Goal: Communication & Community: Answer question/provide support

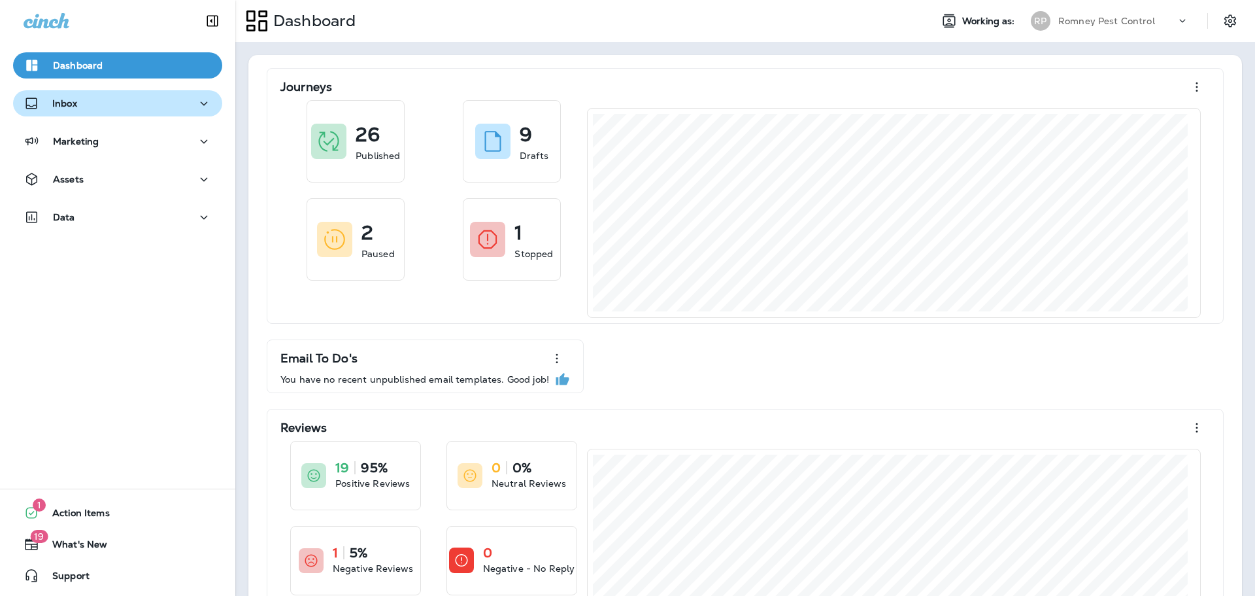
click at [94, 99] on div "Inbox" at bounding box center [118, 103] width 188 height 16
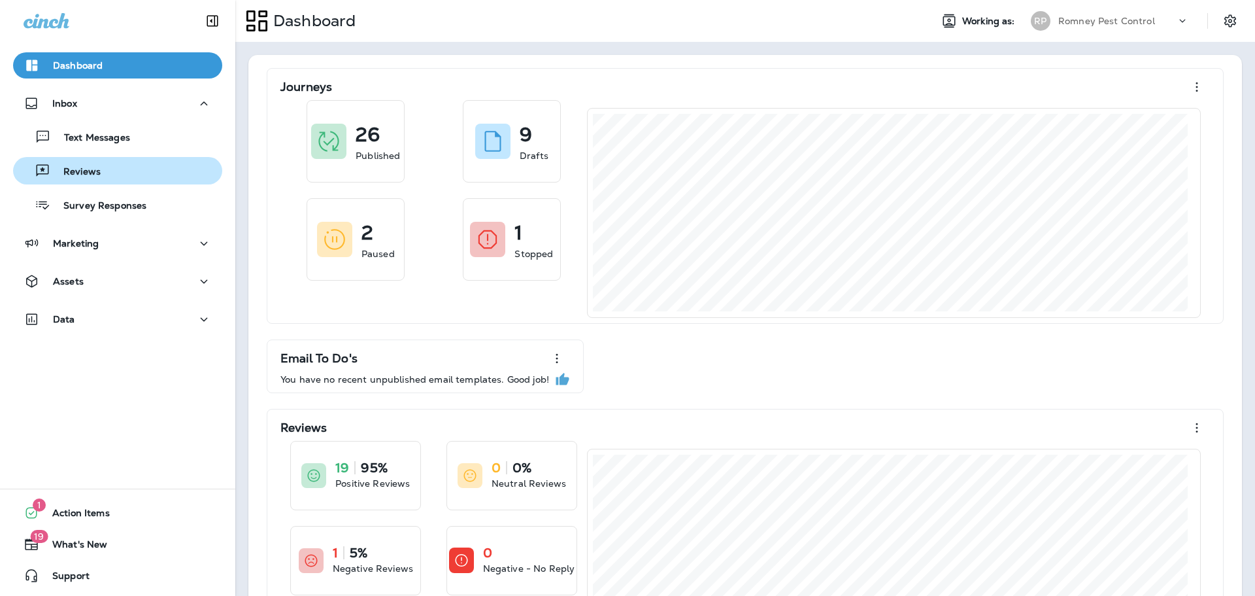
click at [98, 173] on p "Reviews" at bounding box center [75, 172] width 50 height 12
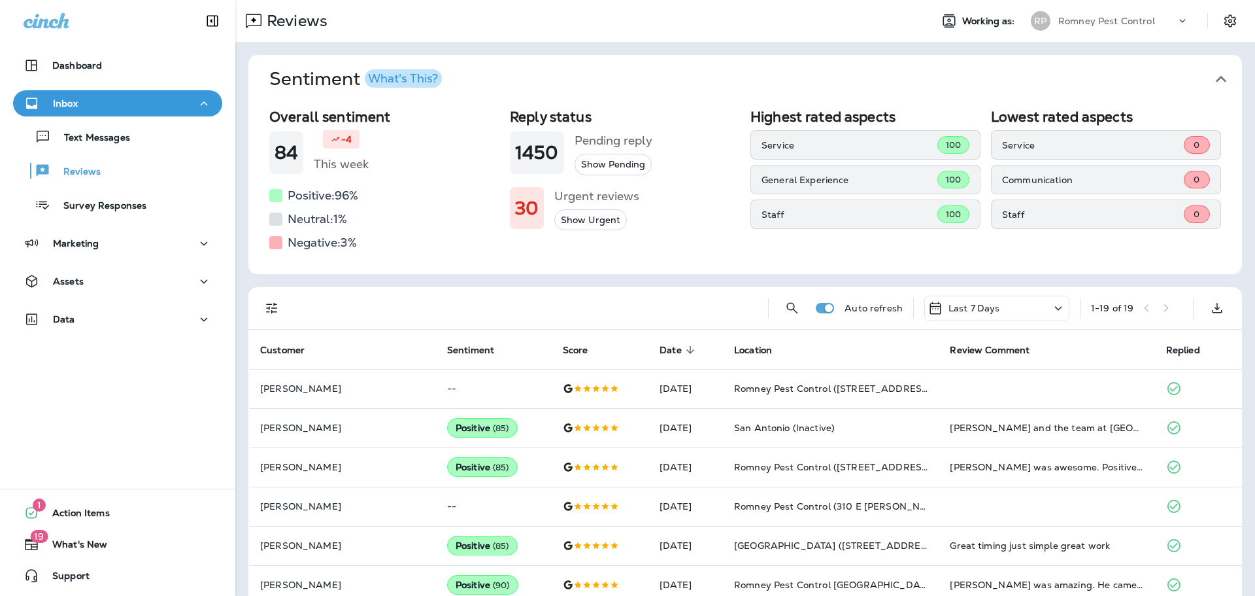
click at [1216, 77] on icon "button" at bounding box center [1221, 79] width 10 height 7
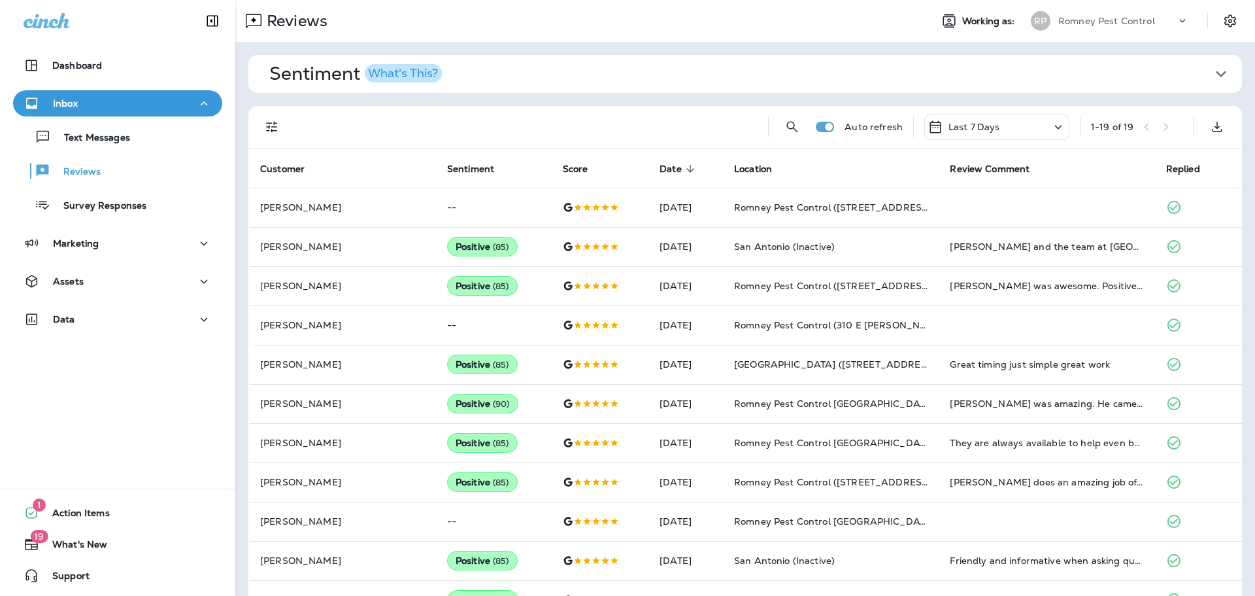
click at [259, 121] on div at bounding box center [272, 127] width 26 height 26
click at [266, 115] on button "Filters" at bounding box center [272, 127] width 26 height 26
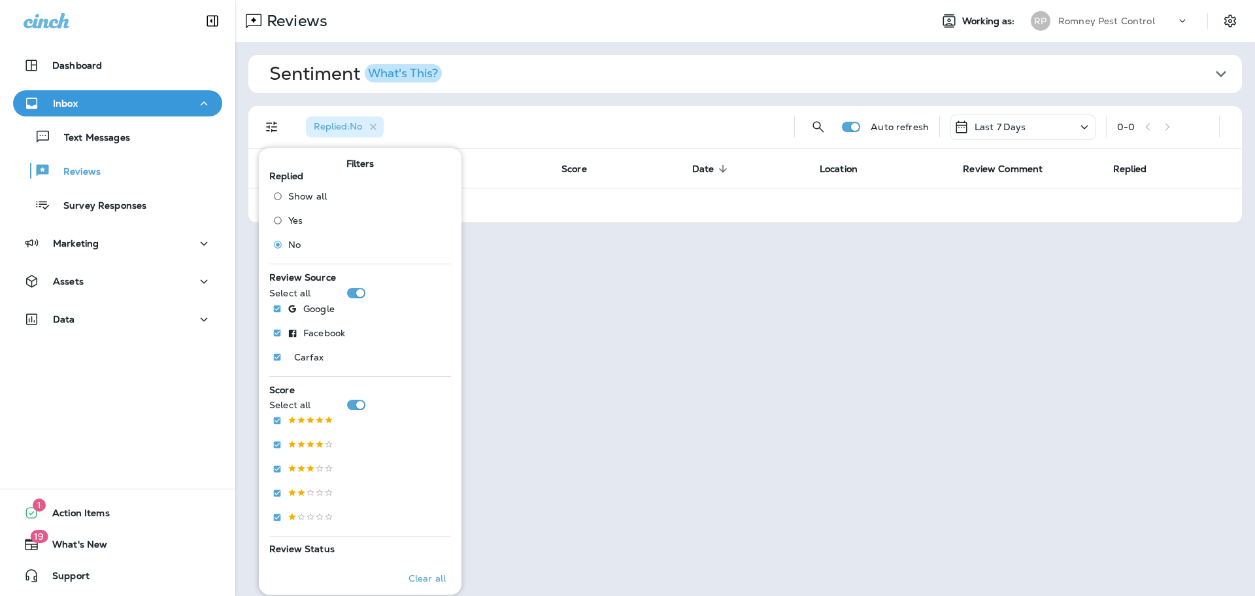
click at [1007, 131] on p "Last 7 Days" at bounding box center [1001, 127] width 52 height 10
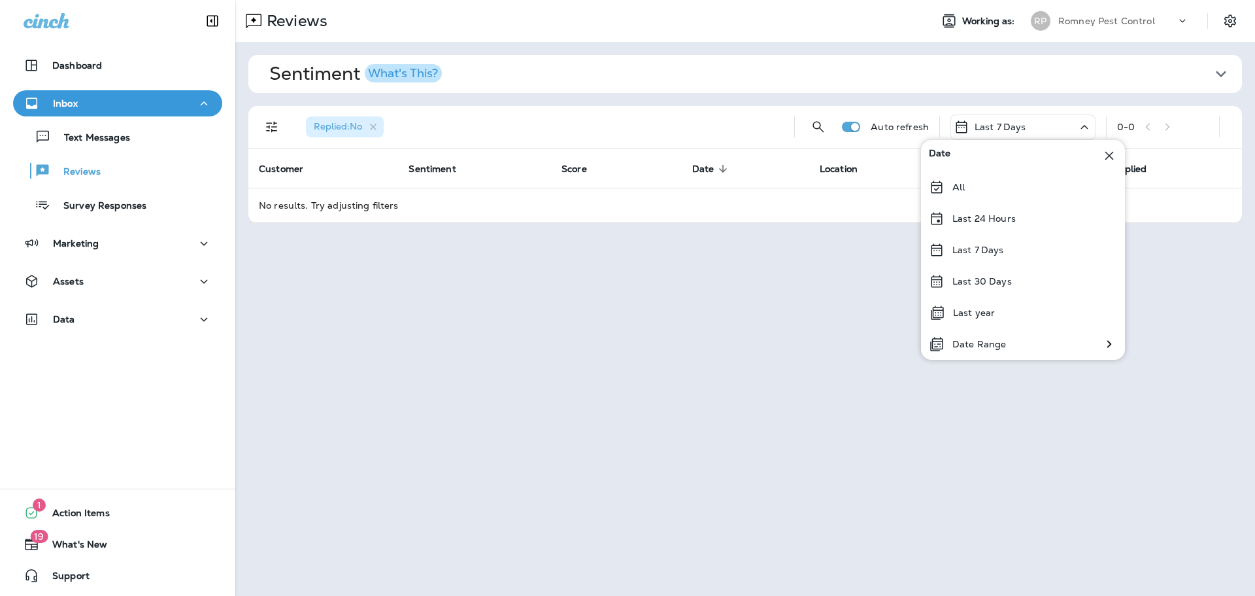
click at [1013, 279] on div "Last 30 Days" at bounding box center [1023, 280] width 204 height 31
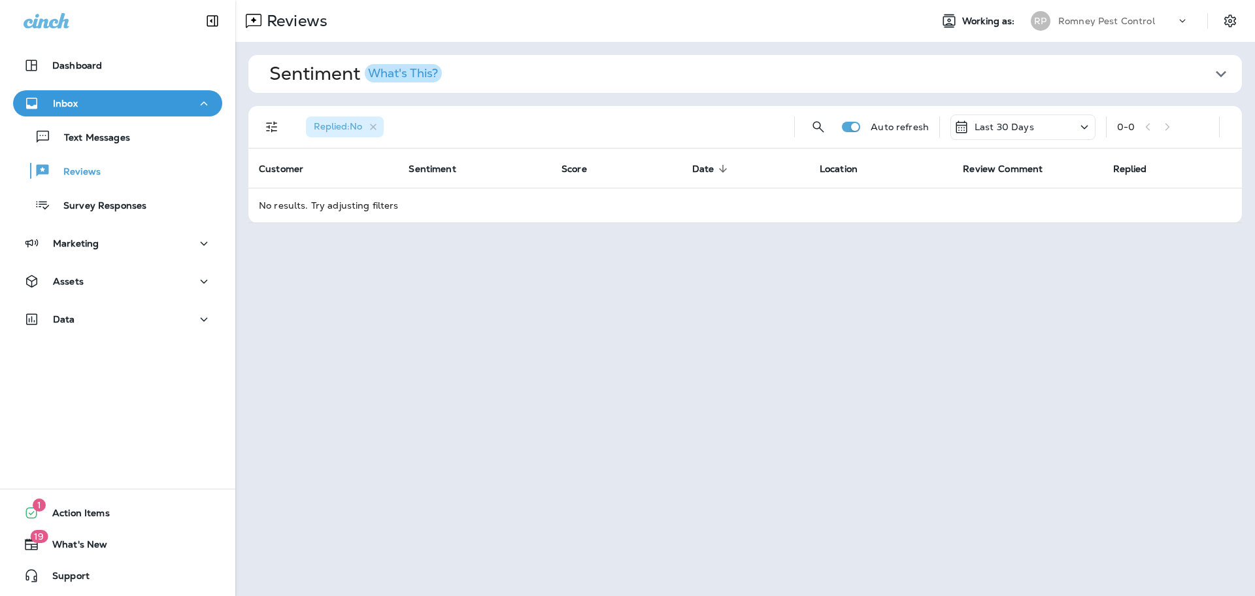
click at [1116, 26] on div "Romney Pest Control" at bounding box center [1117, 21] width 118 height 20
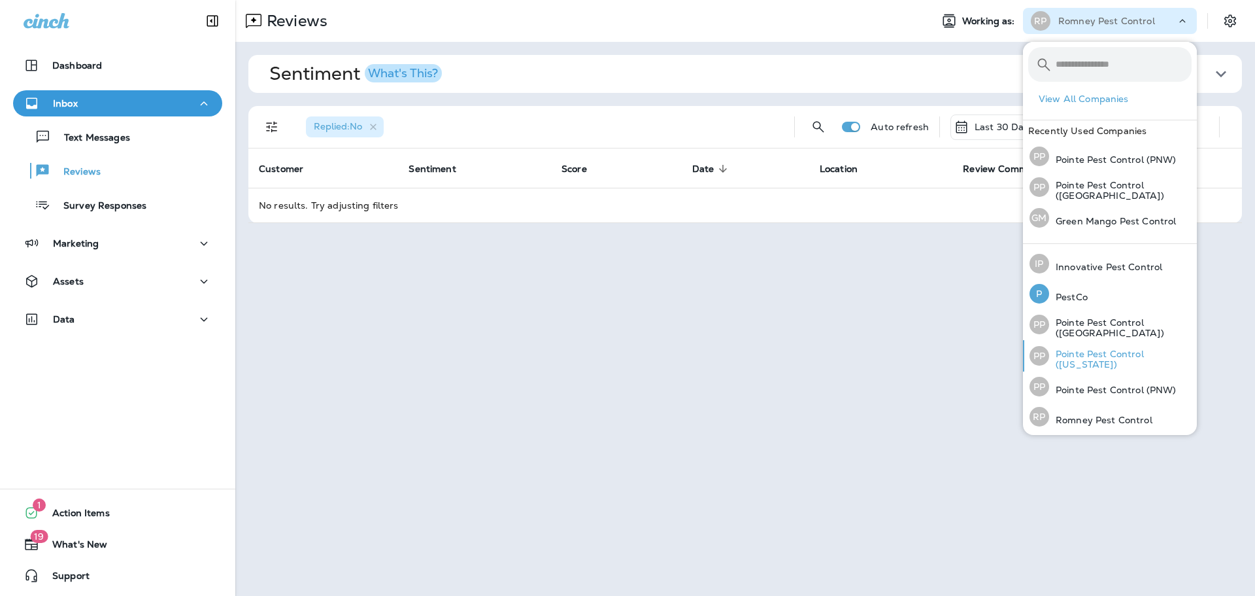
scroll to position [58, 0]
click at [1114, 379] on div "PP Pointe Pest Control (PNW)" at bounding box center [1103, 384] width 158 height 30
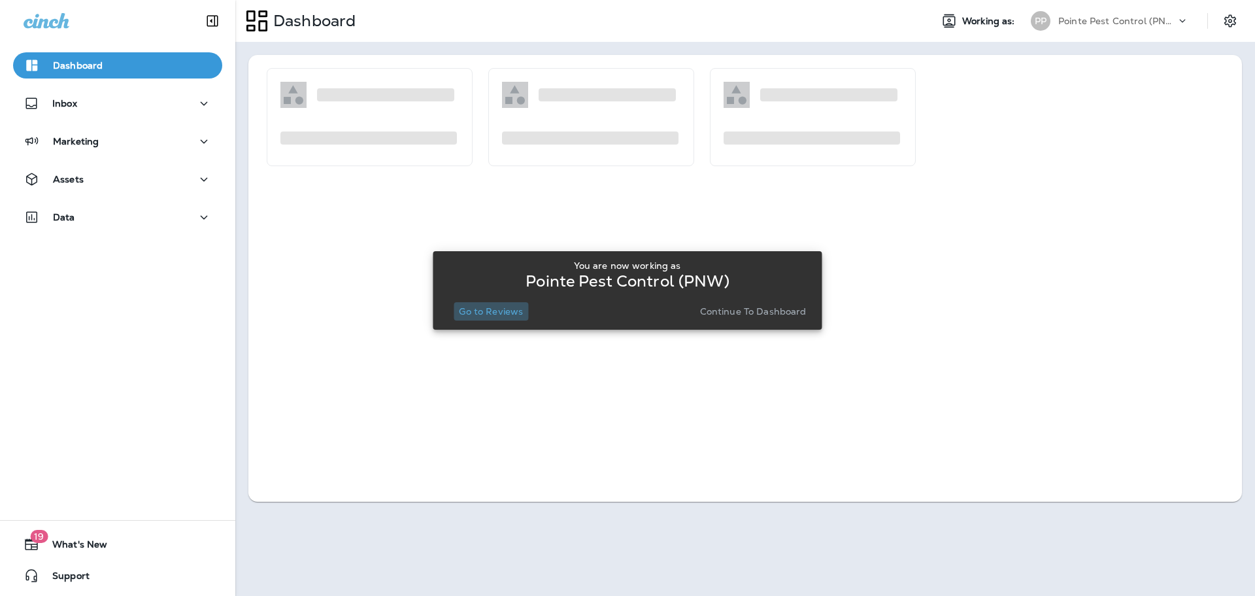
click at [505, 306] on p "Go to Reviews" at bounding box center [491, 311] width 64 height 10
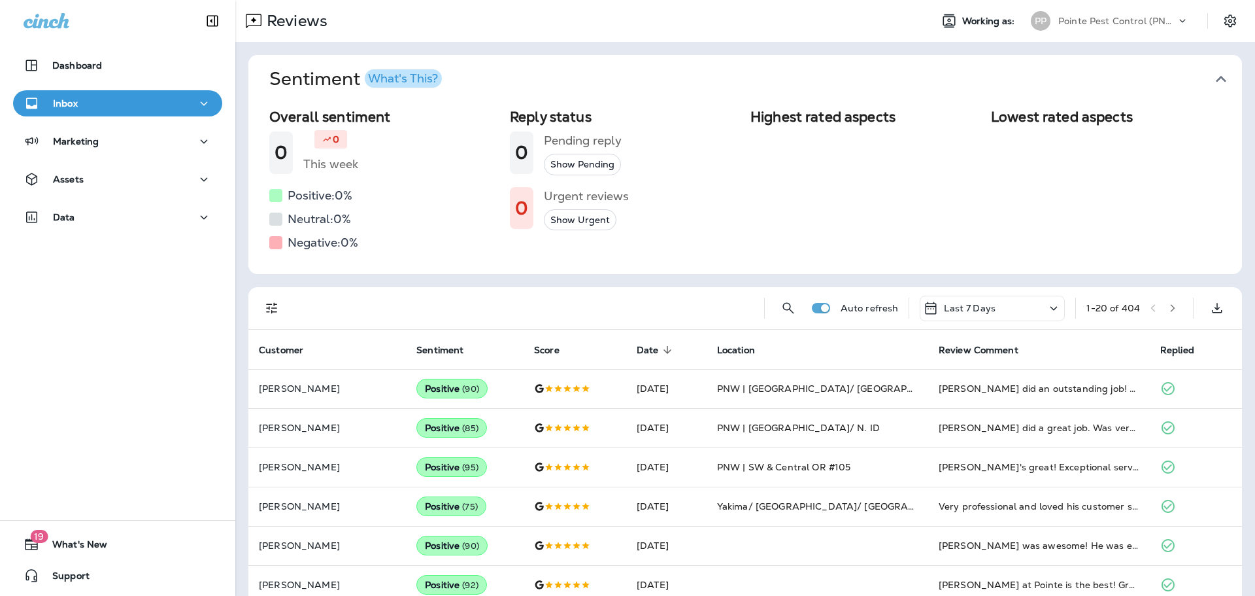
click at [1221, 75] on icon "button" at bounding box center [1221, 79] width 21 height 21
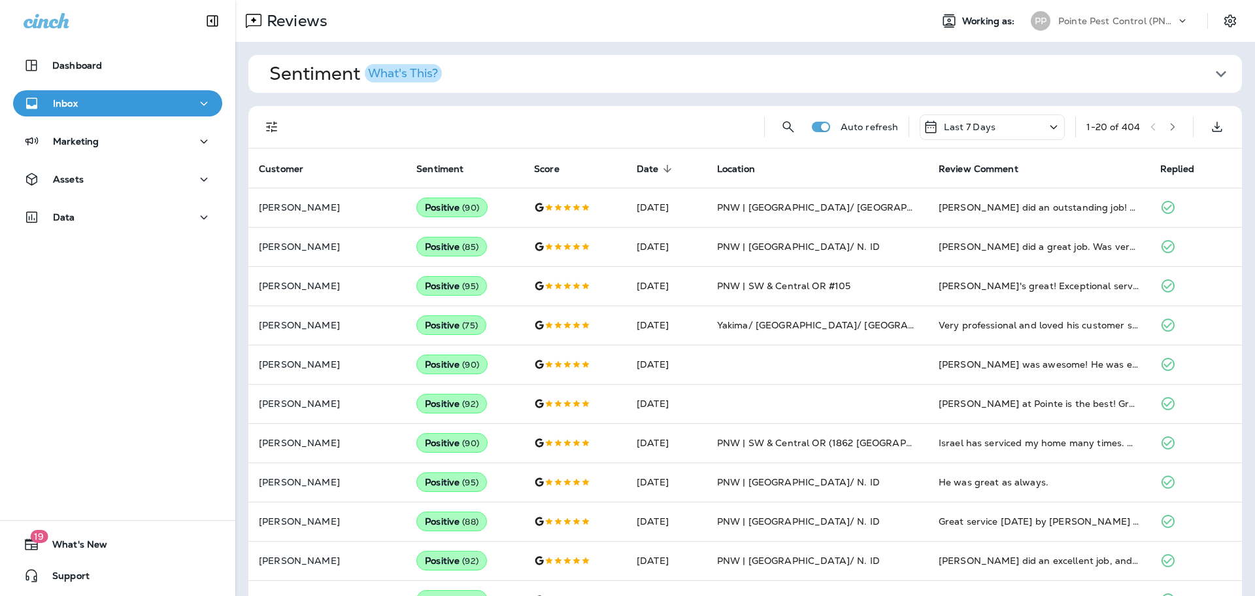
click at [971, 128] on p "Last 7 Days" at bounding box center [970, 127] width 52 height 10
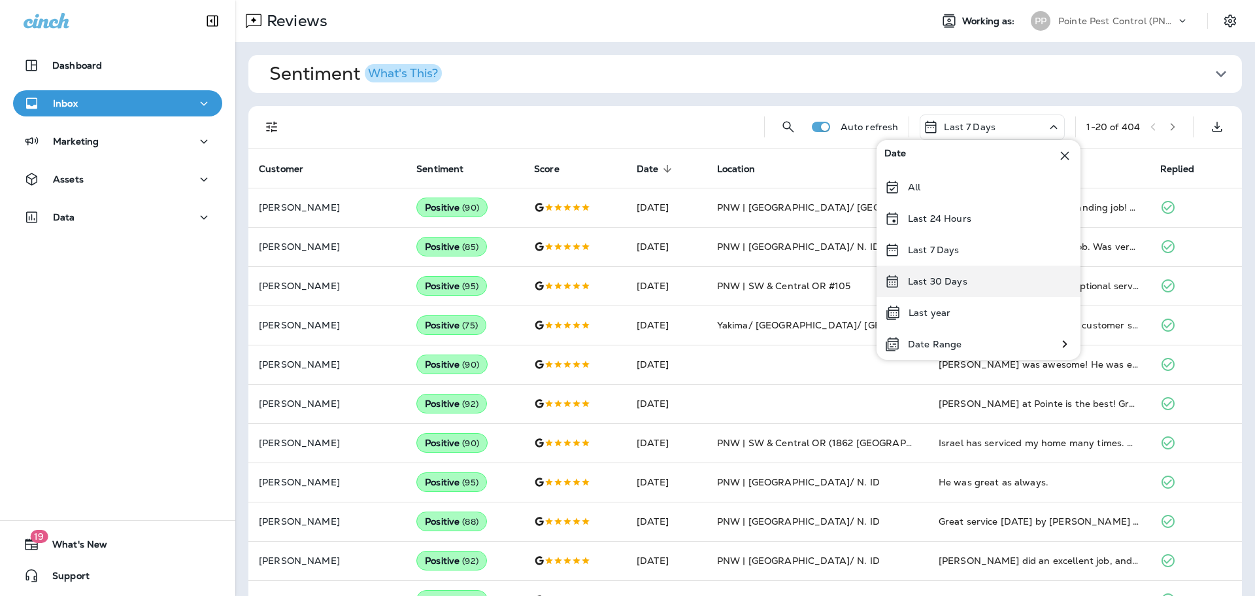
click at [930, 280] on p "Last 30 Days" at bounding box center [937, 281] width 59 height 10
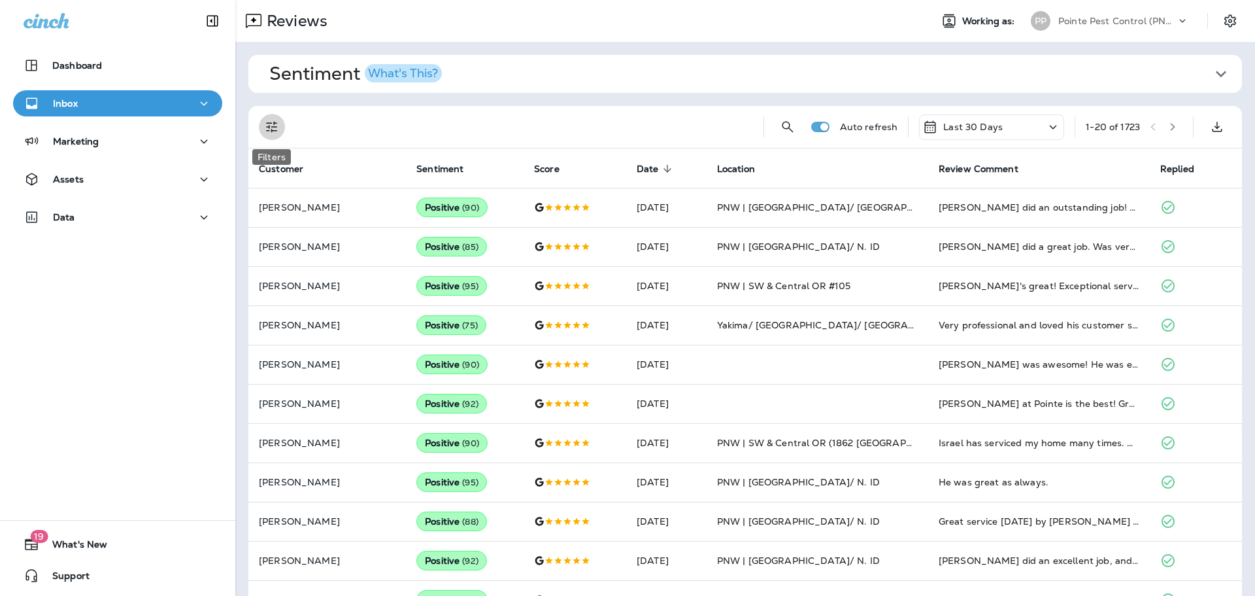
click at [265, 124] on icon "Filters" at bounding box center [272, 127] width 16 height 16
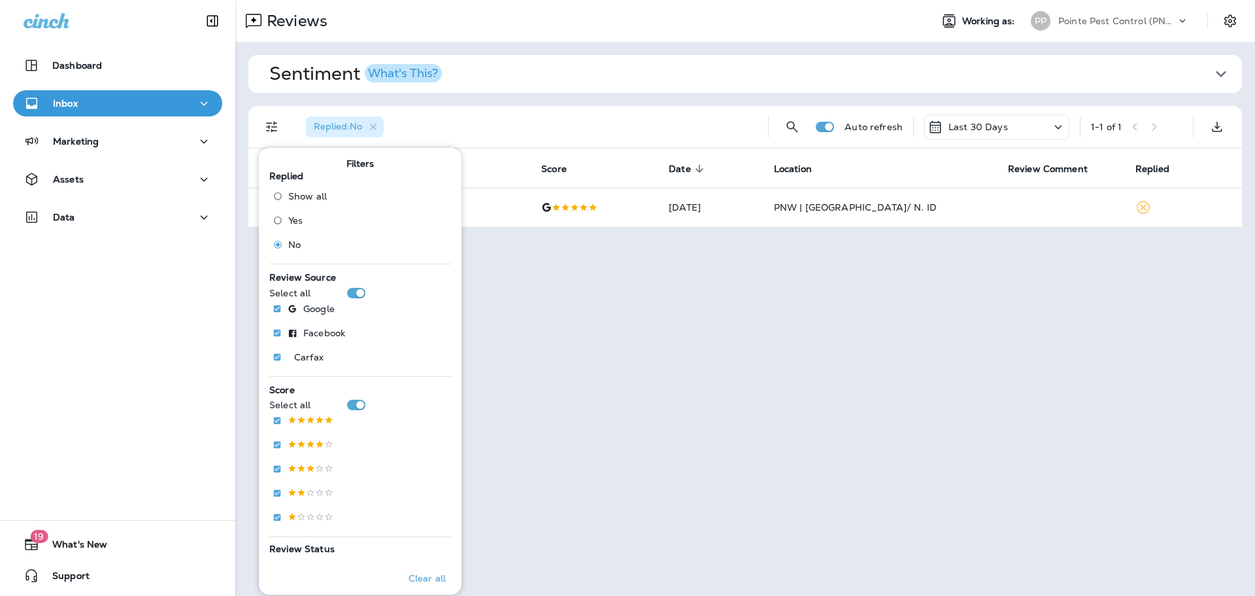
click at [704, 129] on div "Replied : No" at bounding box center [526, 127] width 462 height 42
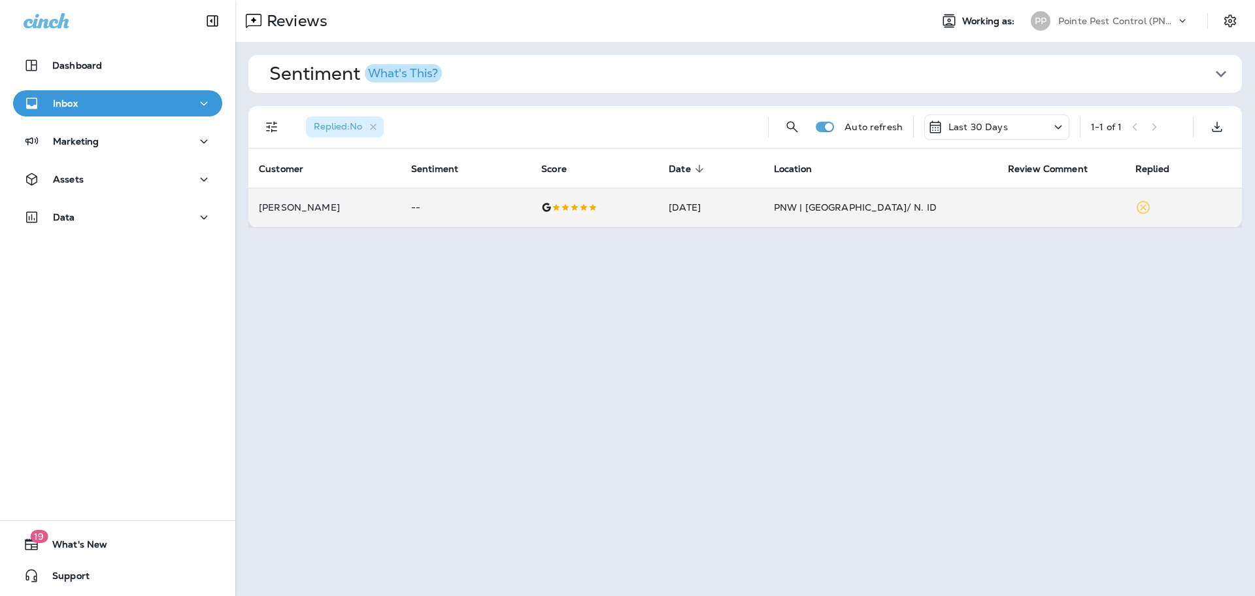
click at [594, 208] on div at bounding box center [594, 207] width 107 height 10
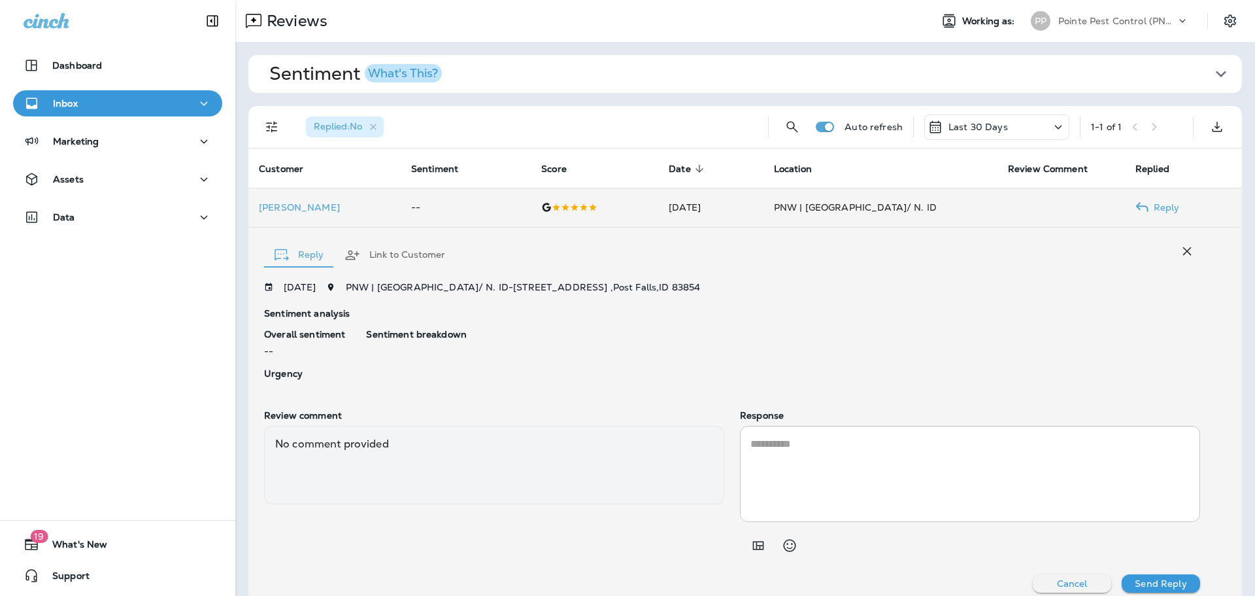
scroll to position [12, 0]
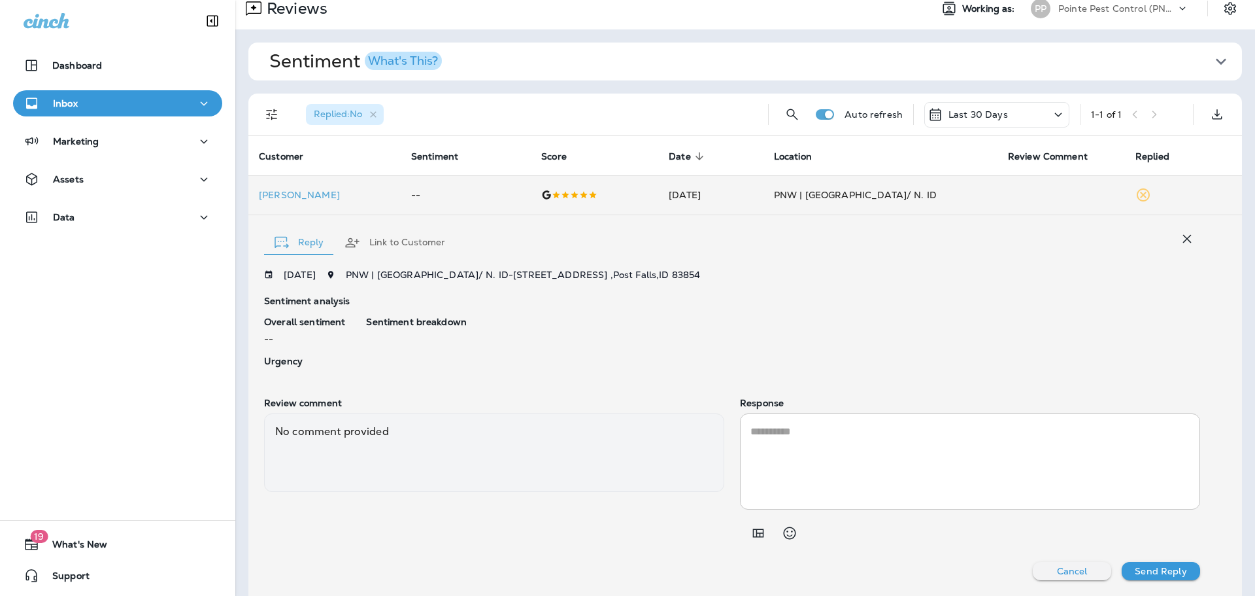
click at [849, 444] on textarea at bounding box center [970, 461] width 439 height 75
paste textarea "**********"
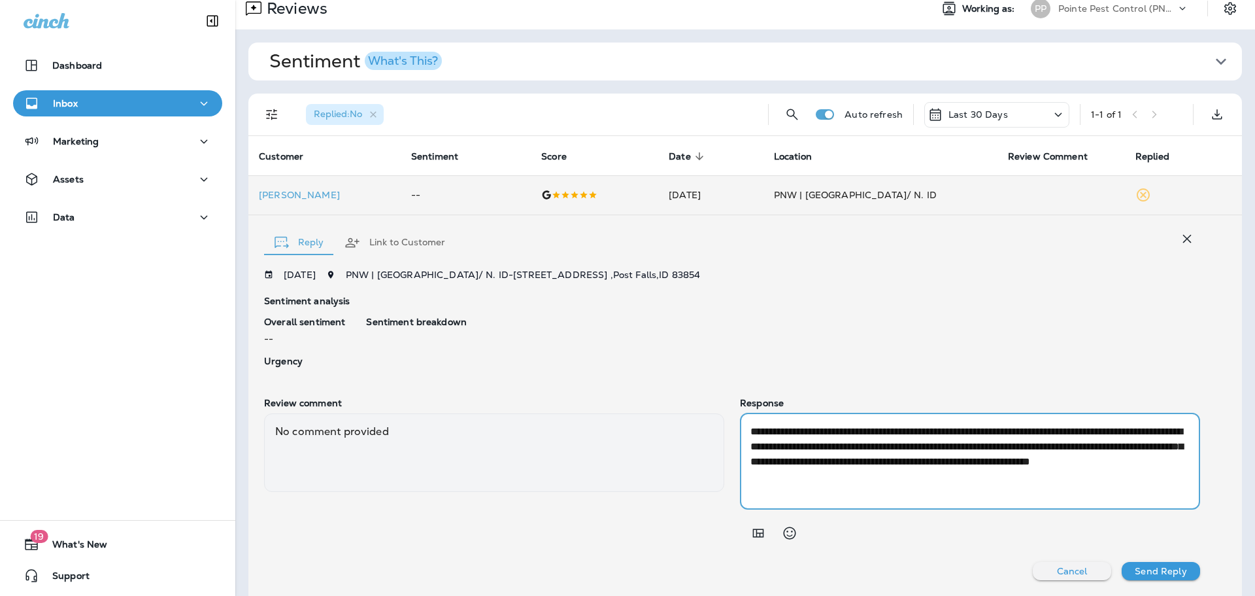
click at [1054, 433] on textarea "**********" at bounding box center [968, 461] width 435 height 75
click at [1053, 433] on textarea "**********" at bounding box center [968, 461] width 435 height 75
type textarea "**********"
click at [1146, 566] on p "Send Reply" at bounding box center [1161, 571] width 52 height 10
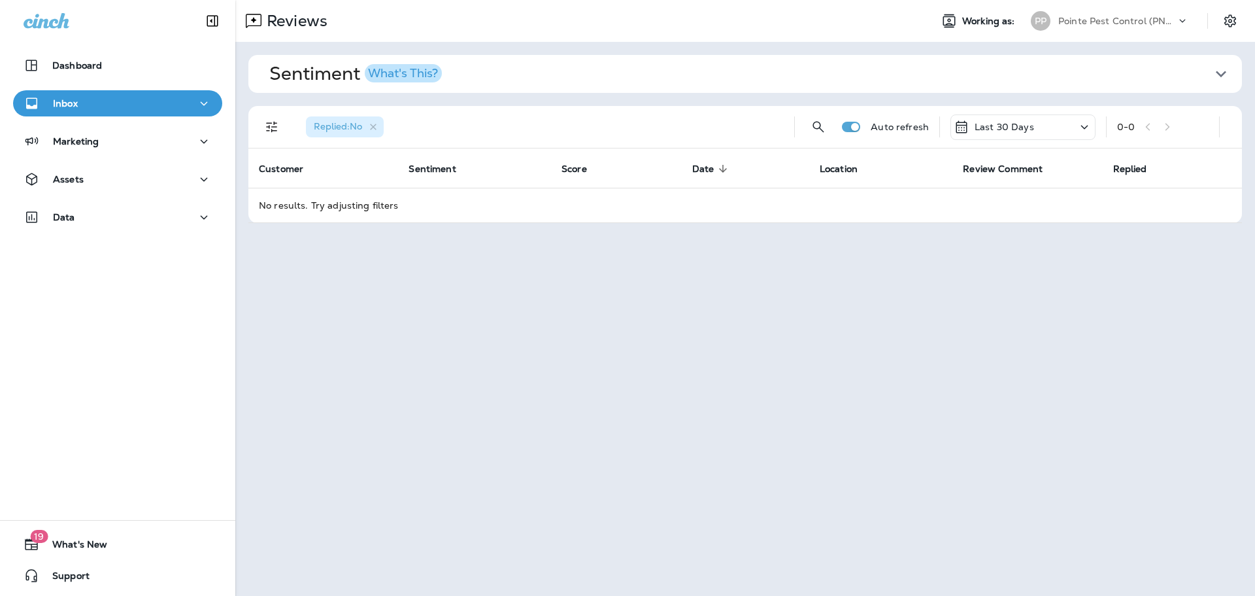
click at [1112, 16] on p "Pointe Pest Control (PNW)" at bounding box center [1117, 21] width 118 height 10
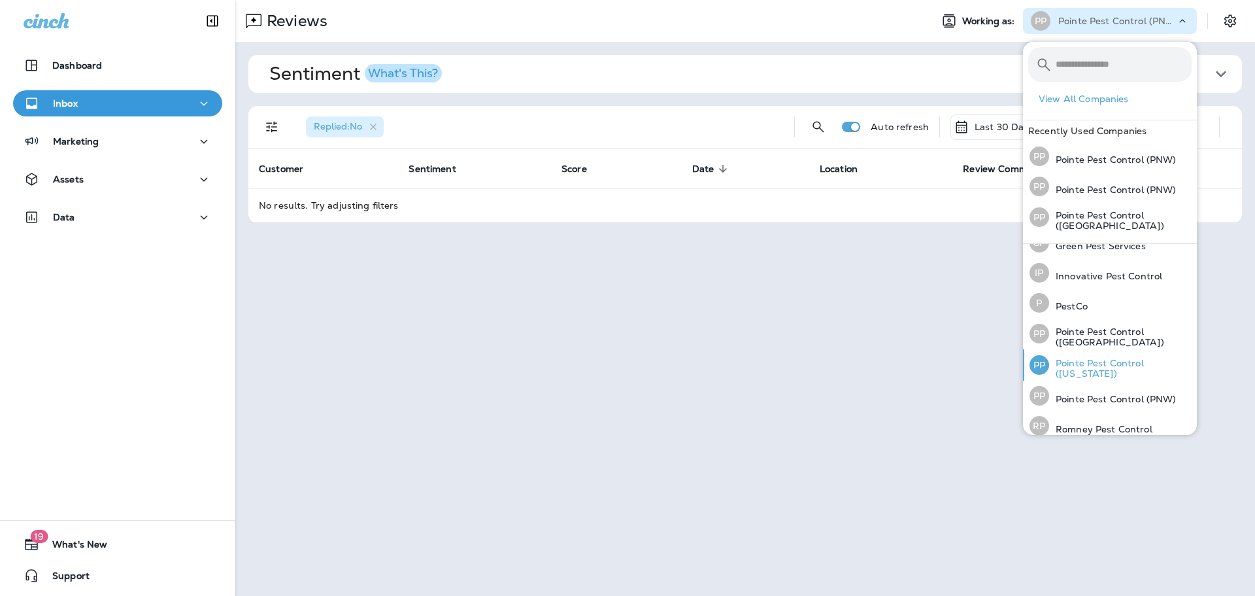
scroll to position [58, 0]
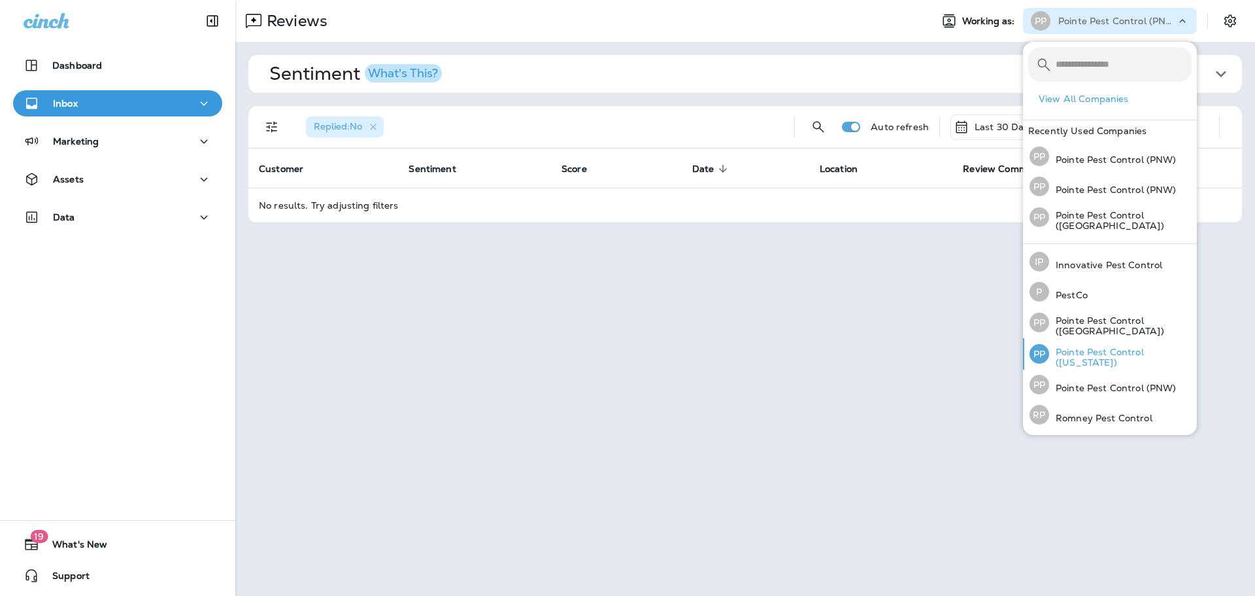
click at [1105, 365] on p "Pointe Pest Control ([US_STATE])" at bounding box center [1120, 356] width 143 height 21
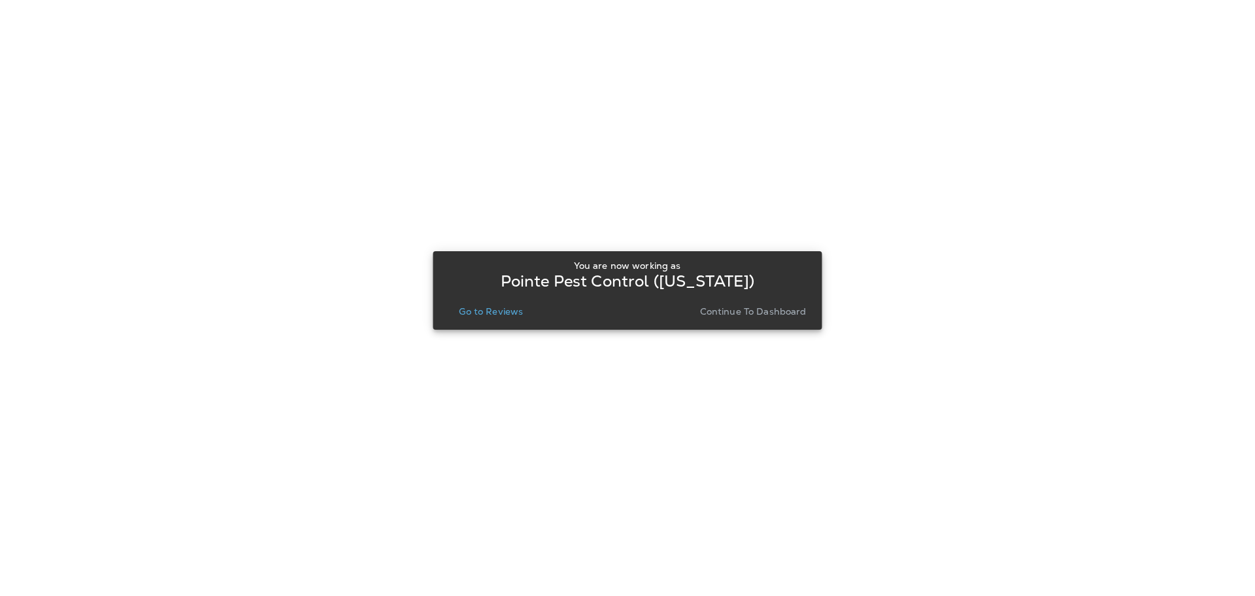
click at [492, 316] on p "Go to Reviews" at bounding box center [491, 311] width 64 height 10
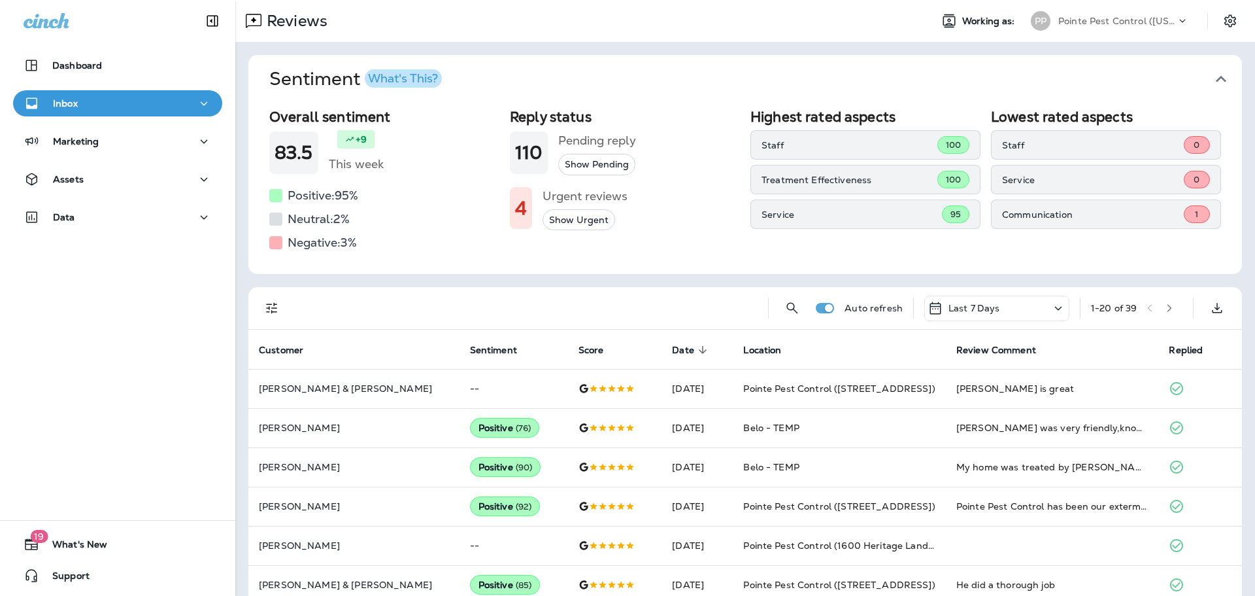
click at [1219, 69] on icon "button" at bounding box center [1221, 79] width 21 height 21
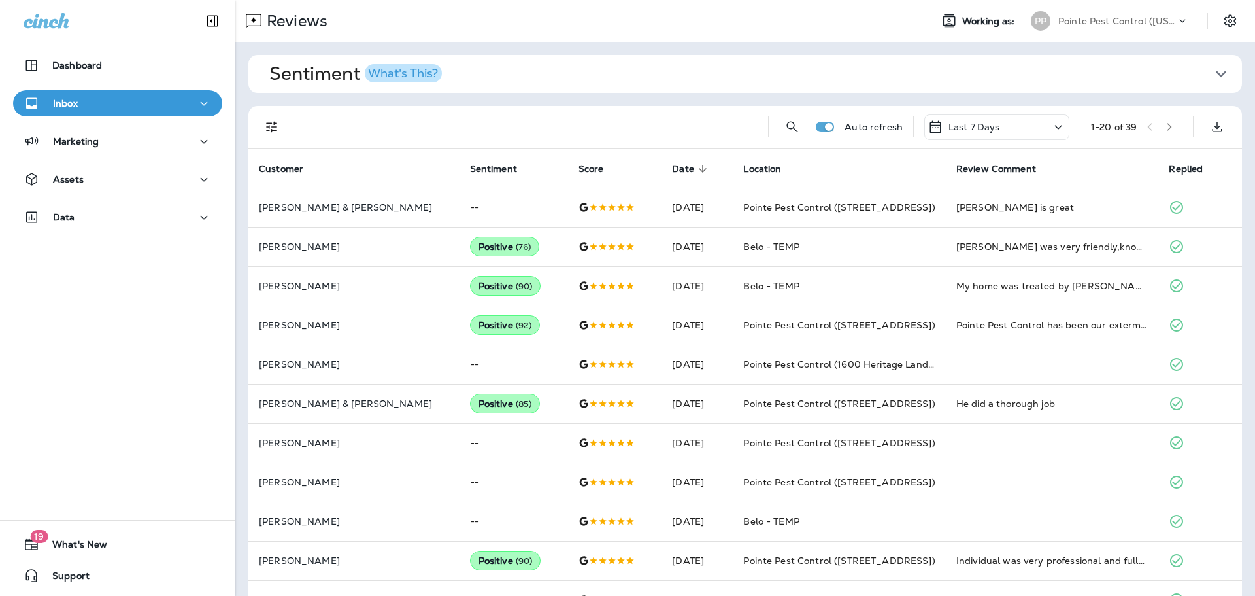
click at [277, 132] on icon "Filters" at bounding box center [272, 127] width 16 height 16
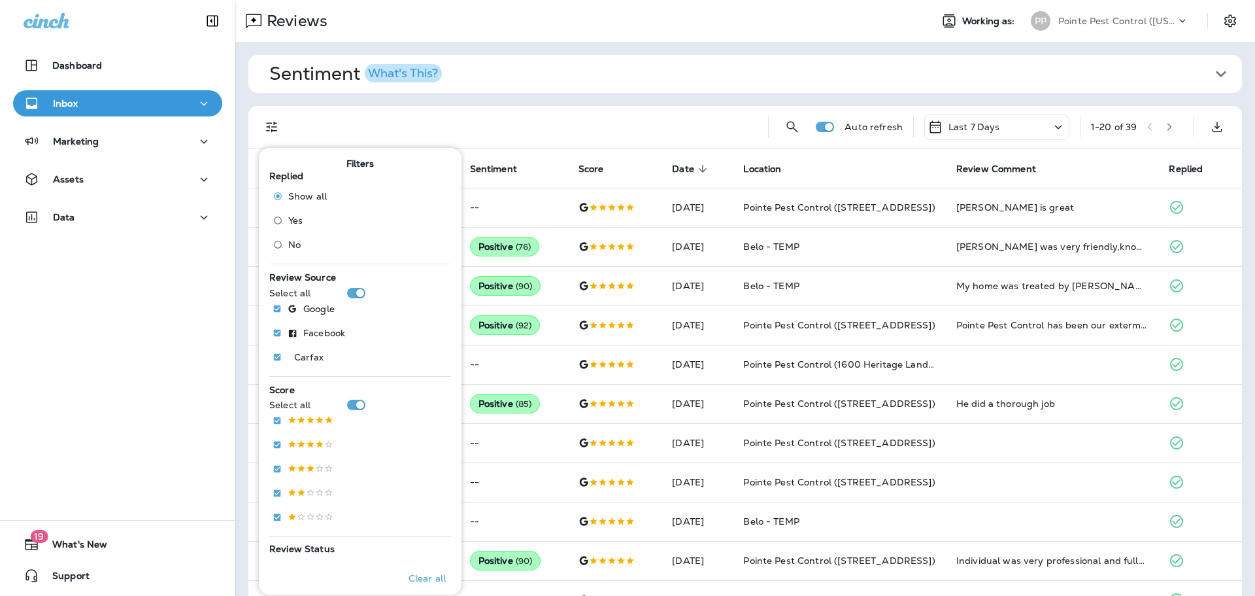
click at [299, 246] on span "No" at bounding box center [294, 244] width 12 height 10
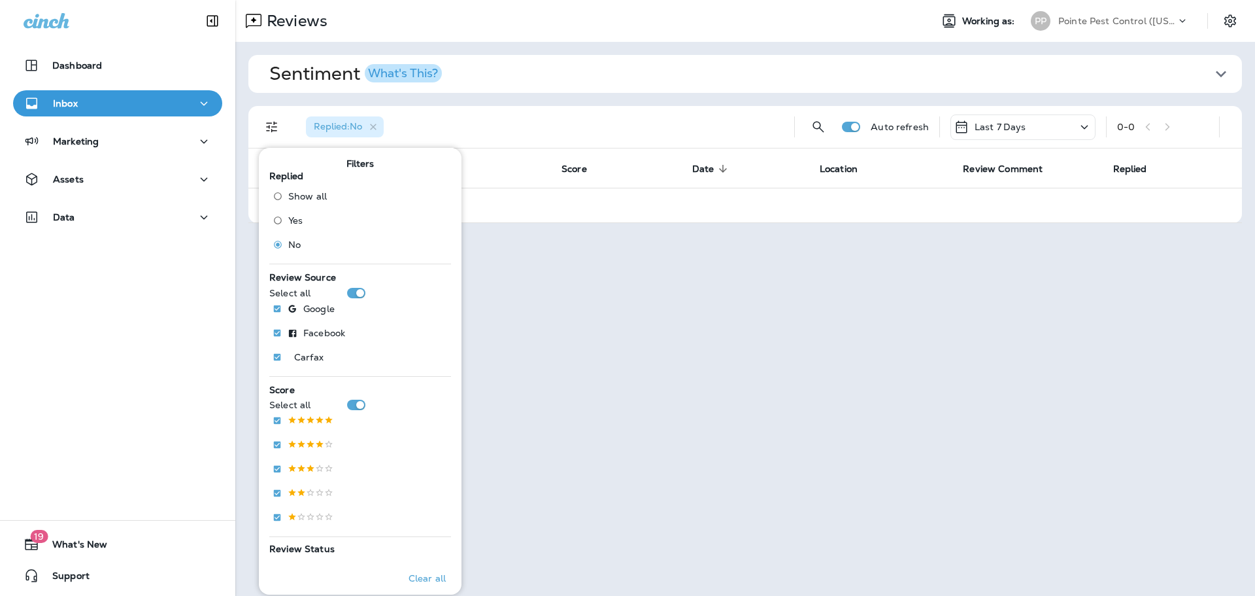
click at [1104, 14] on div "Pointe Pest Control ([US_STATE])" at bounding box center [1117, 21] width 118 height 20
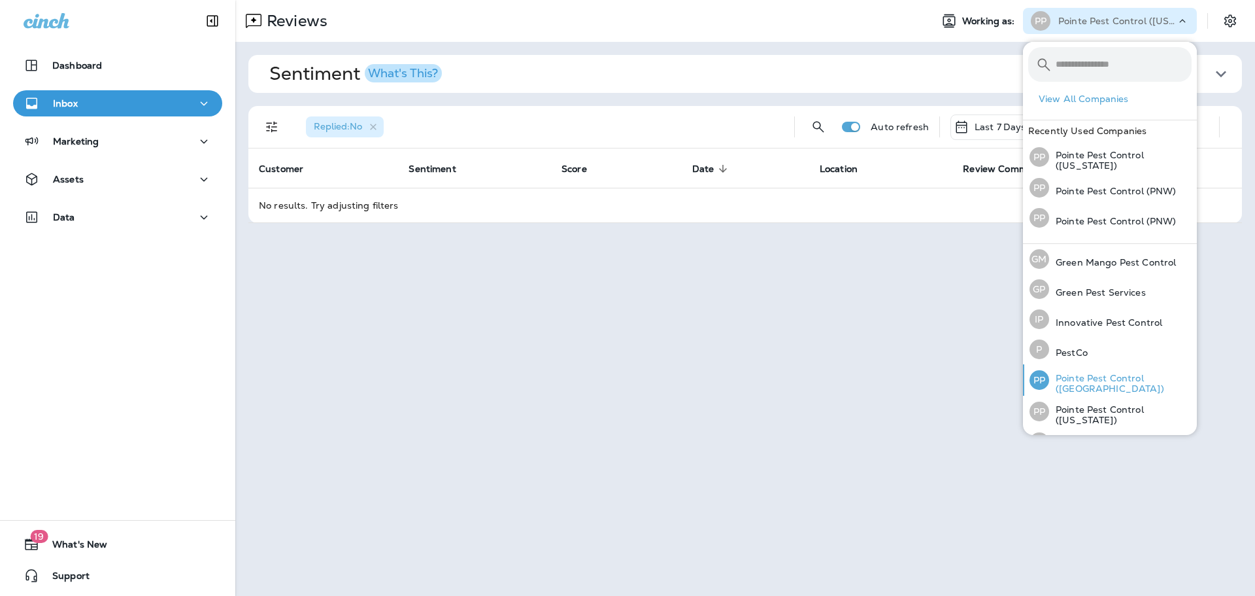
click at [1113, 383] on p "Pointe Pest Control ([GEOGRAPHIC_DATA])" at bounding box center [1120, 383] width 143 height 21
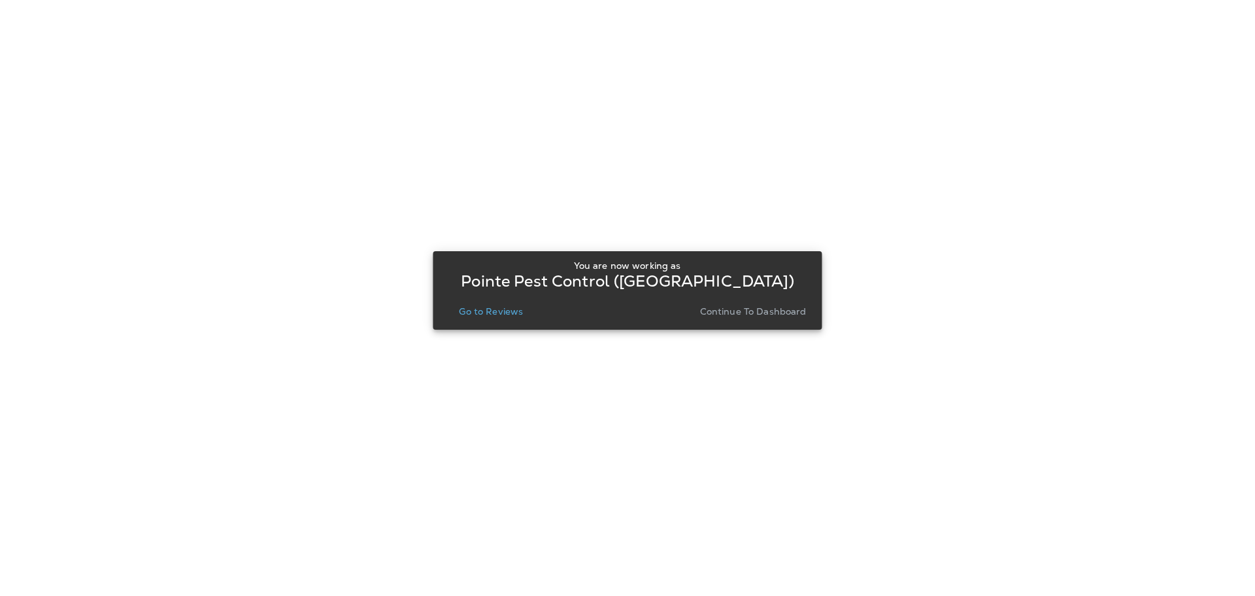
click at [479, 298] on div "You are now working as Pointe Pest Control ([GEOGRAPHIC_DATA]) Go to Reviews Co…" at bounding box center [627, 290] width 368 height 60
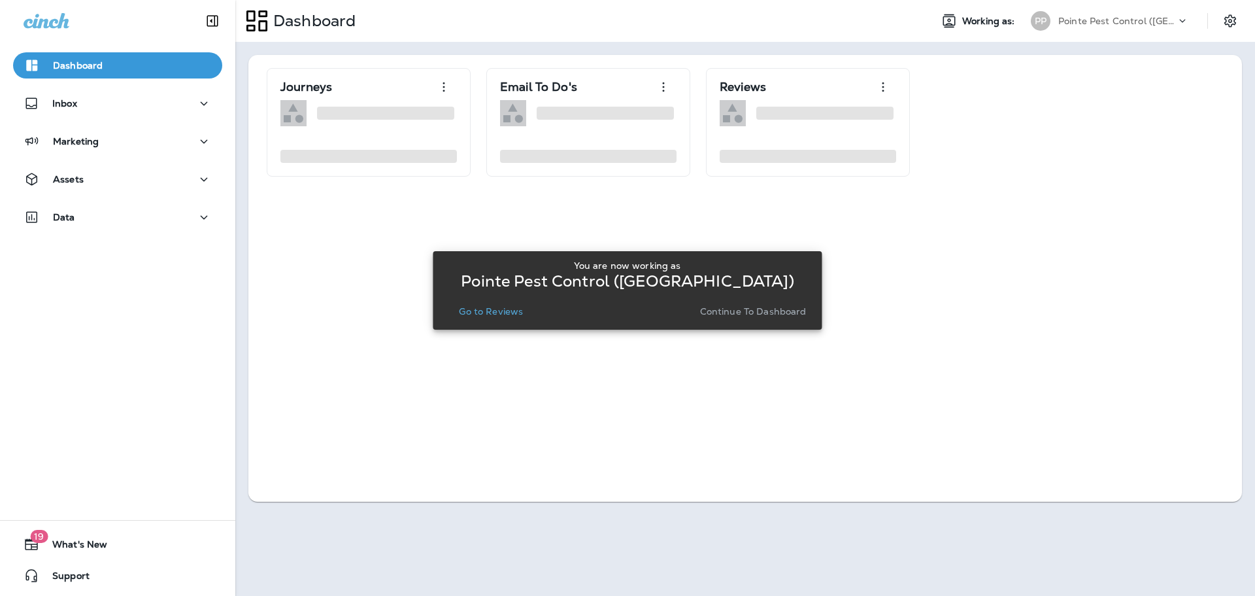
click at [479, 307] on p "Go to Reviews" at bounding box center [491, 311] width 64 height 10
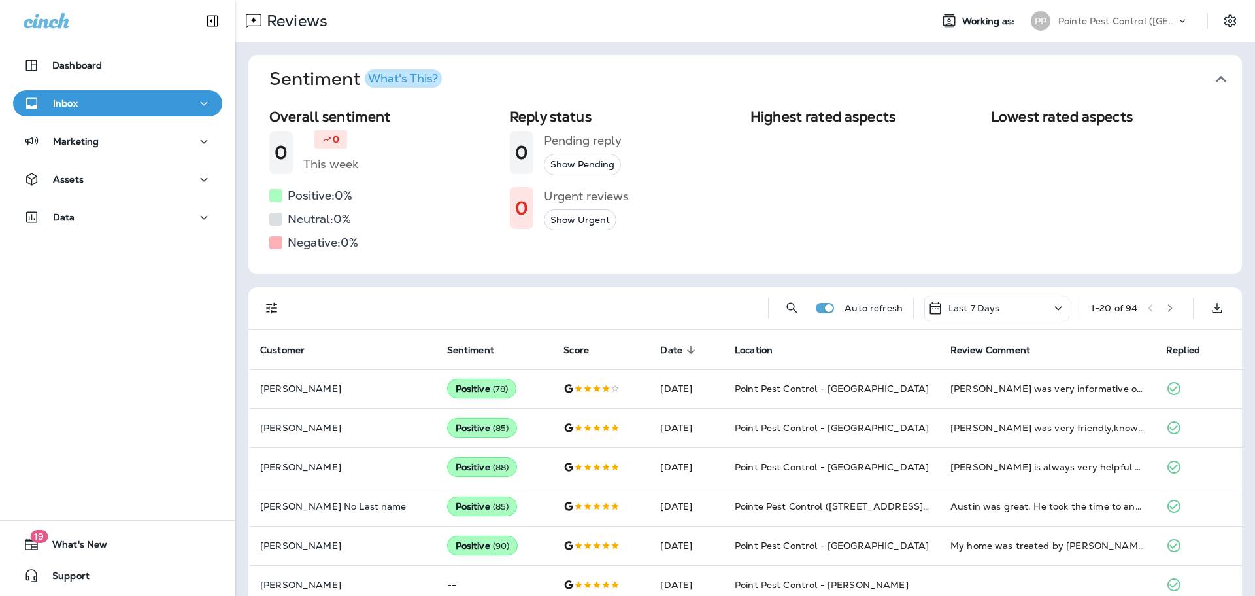
click at [1219, 76] on icon "button" at bounding box center [1221, 79] width 21 height 21
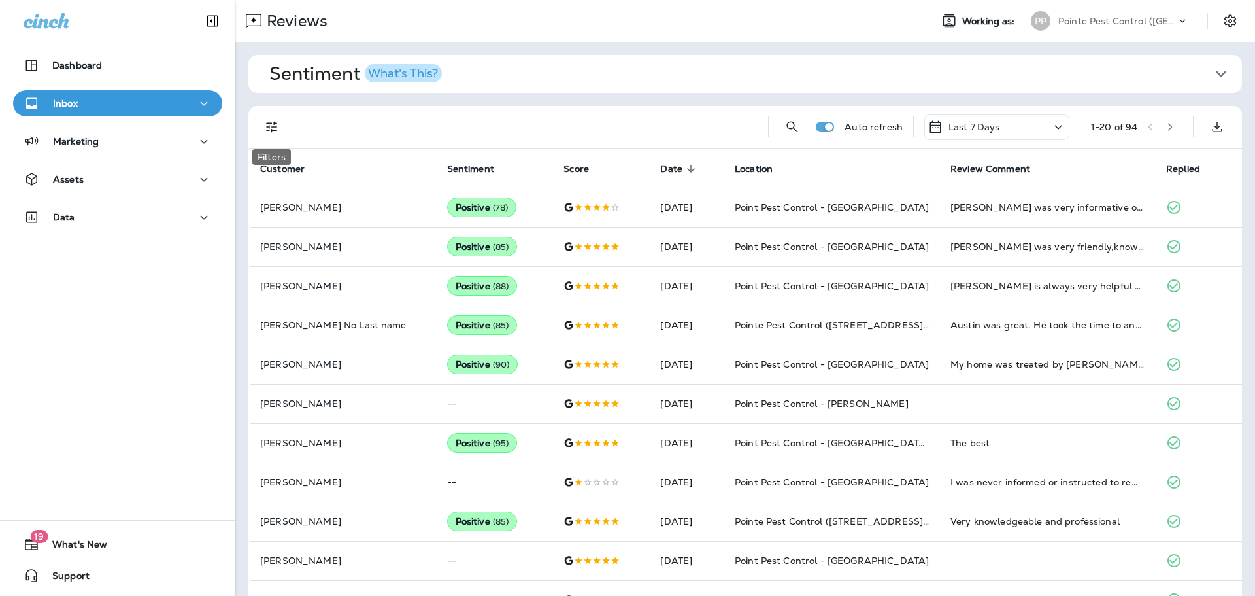
click at [270, 126] on icon "Filters" at bounding box center [272, 127] width 16 height 16
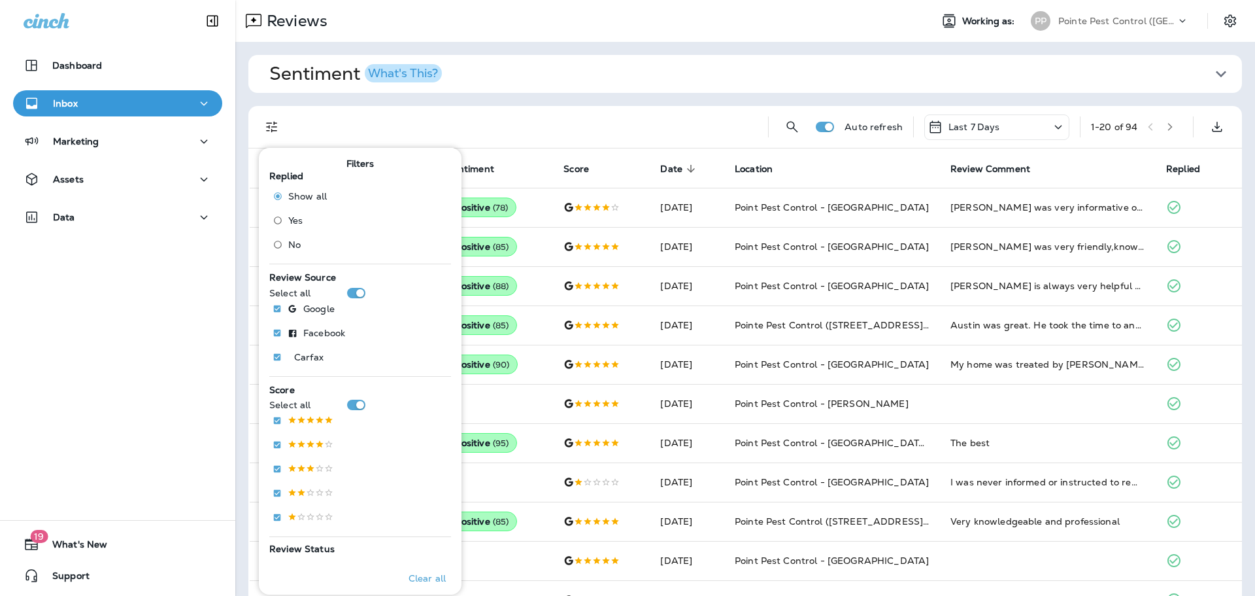
click at [298, 239] on span "No" at bounding box center [294, 244] width 12 height 10
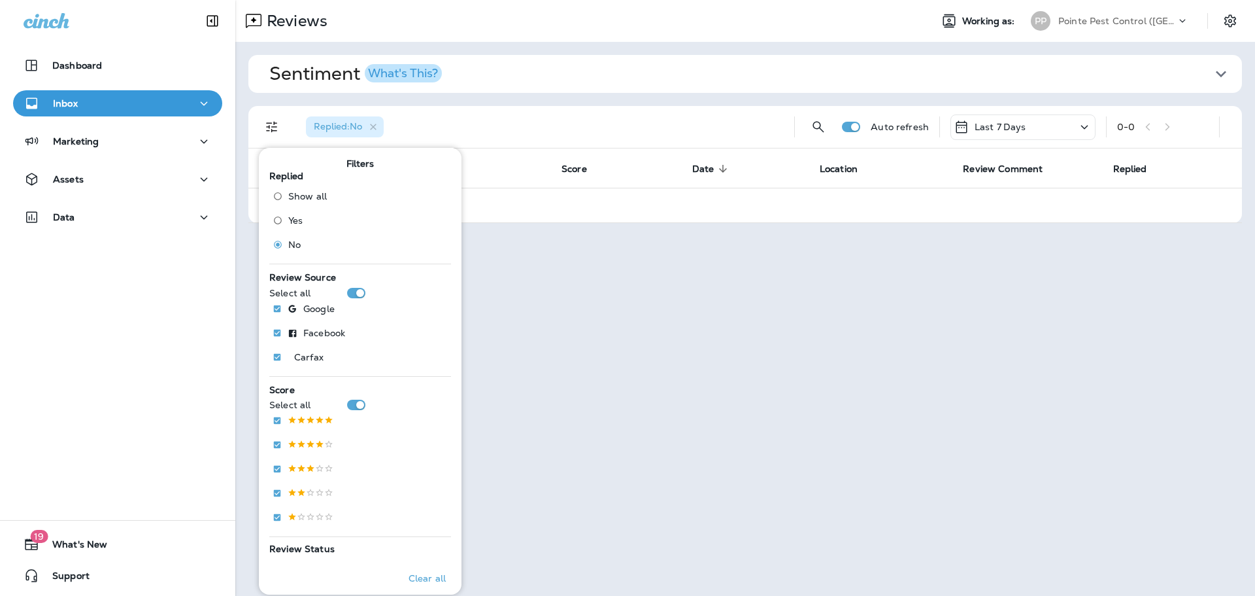
click at [1158, 11] on div "Pointe Pest Control ([GEOGRAPHIC_DATA])" at bounding box center [1117, 21] width 118 height 20
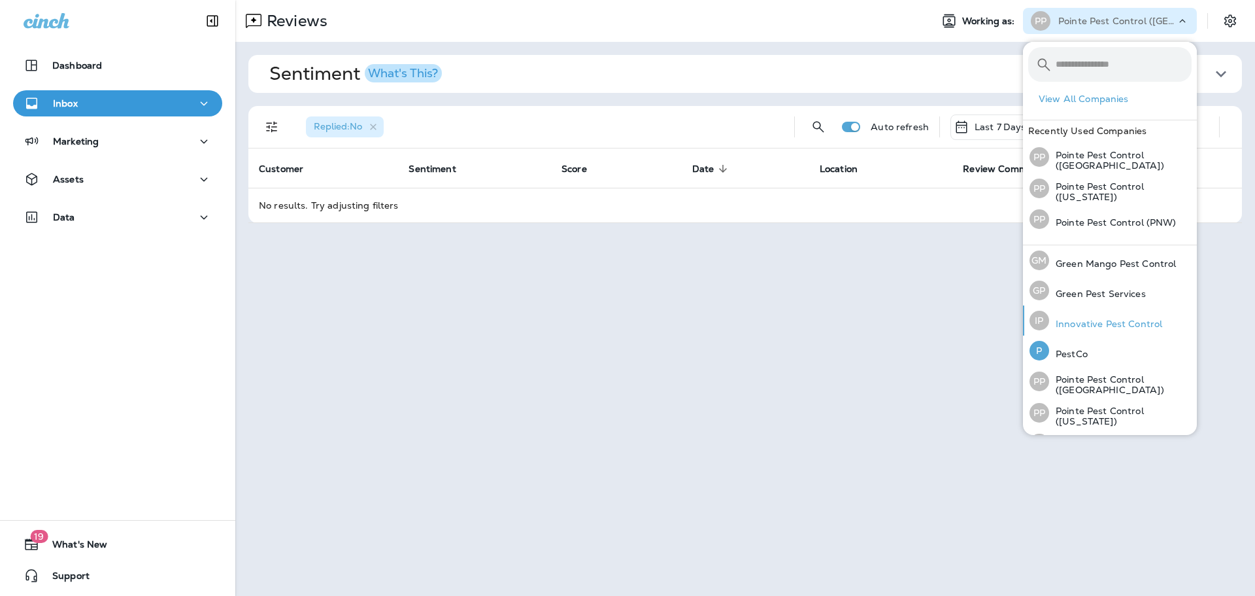
click at [1102, 318] on p "Innovative Pest Control" at bounding box center [1105, 323] width 113 height 10
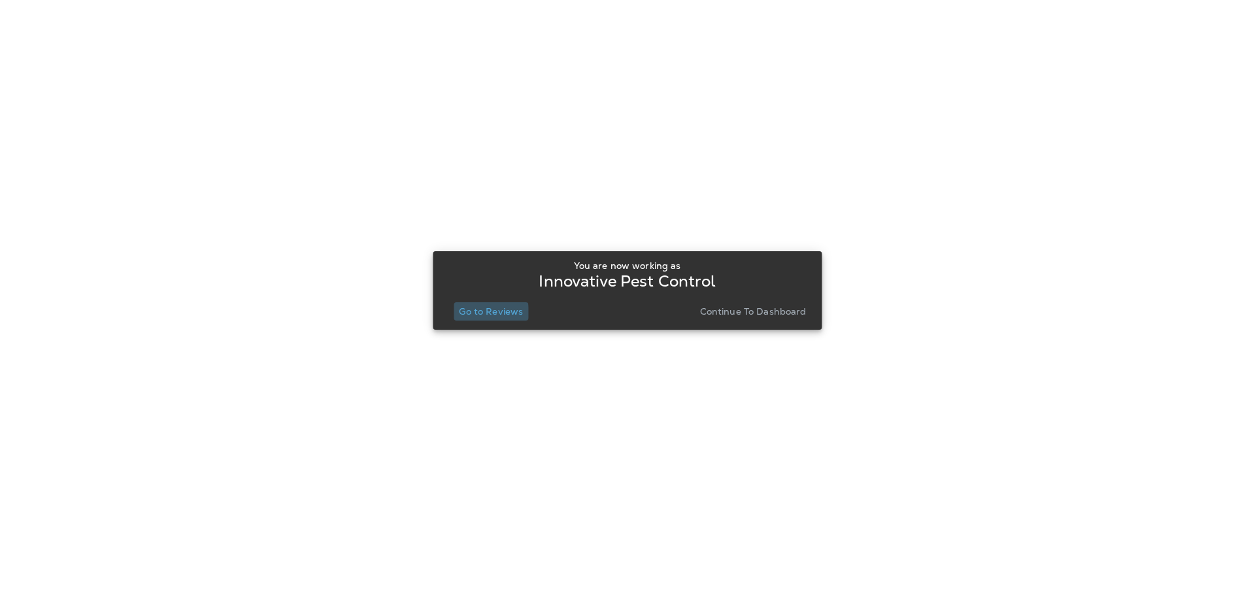
click at [474, 313] on p "Go to Reviews" at bounding box center [491, 311] width 64 height 10
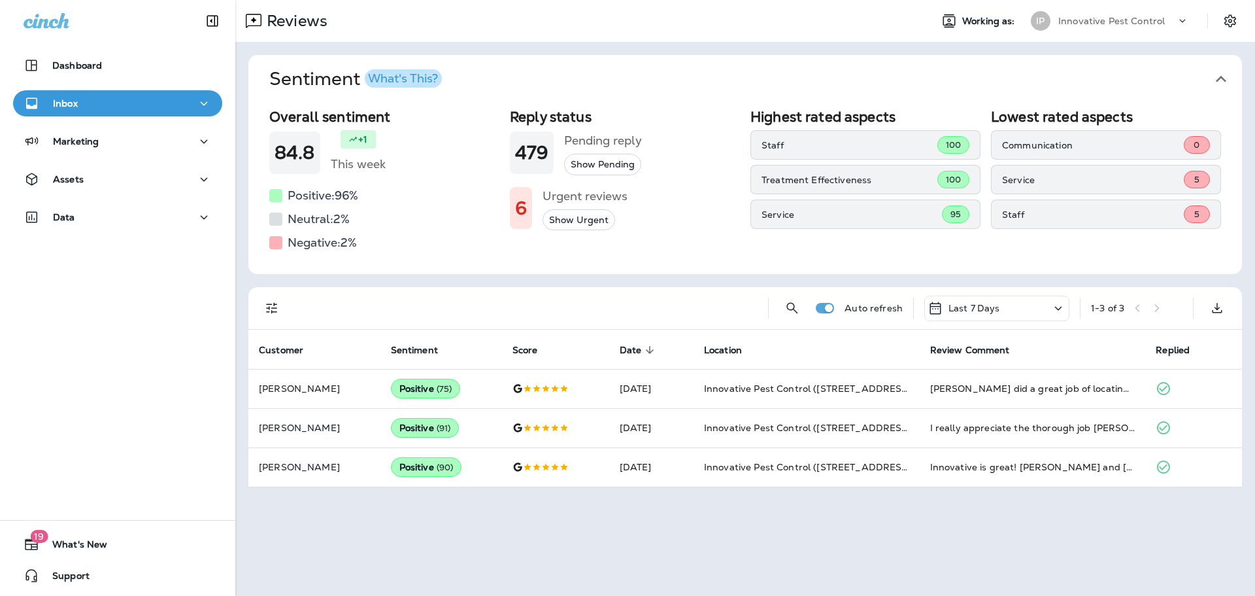
click at [1226, 78] on icon "button" at bounding box center [1221, 79] width 21 height 21
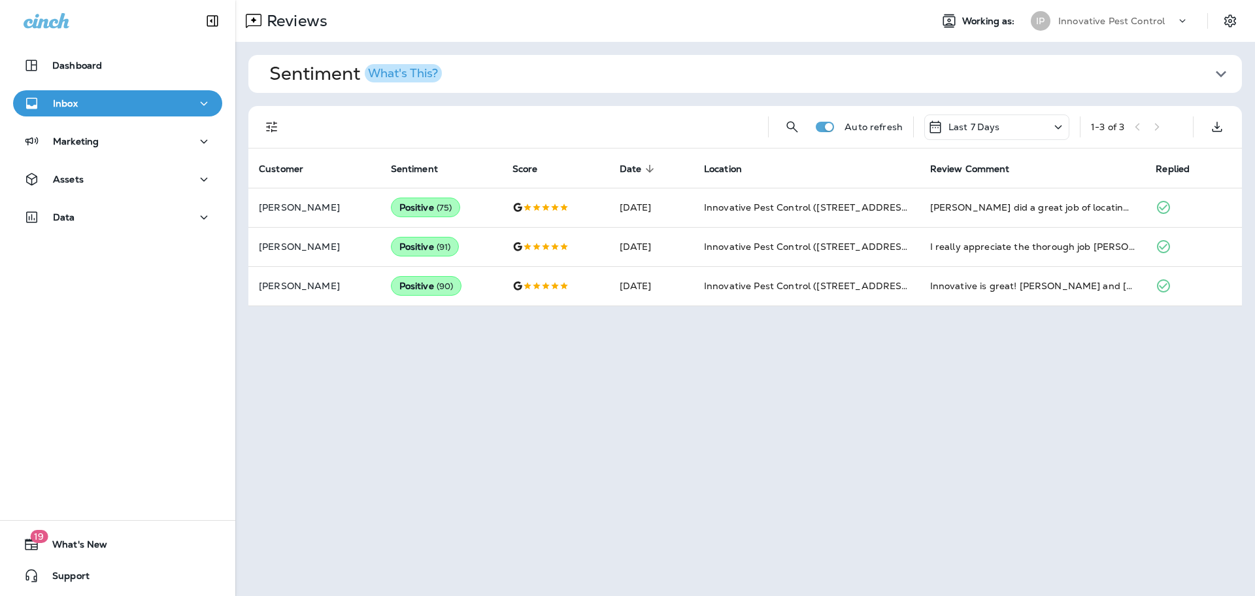
click at [1142, 23] on p "Innovative Pest Control" at bounding box center [1111, 21] width 107 height 10
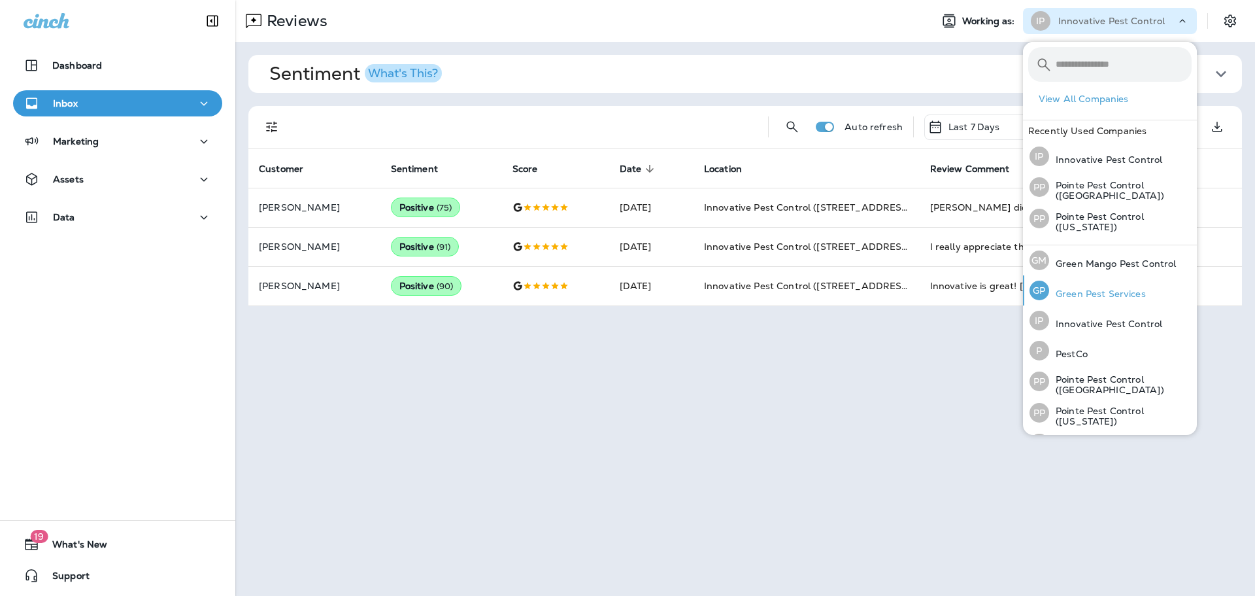
click at [1122, 286] on div "[PERSON_NAME] Pest Services" at bounding box center [1087, 290] width 127 height 30
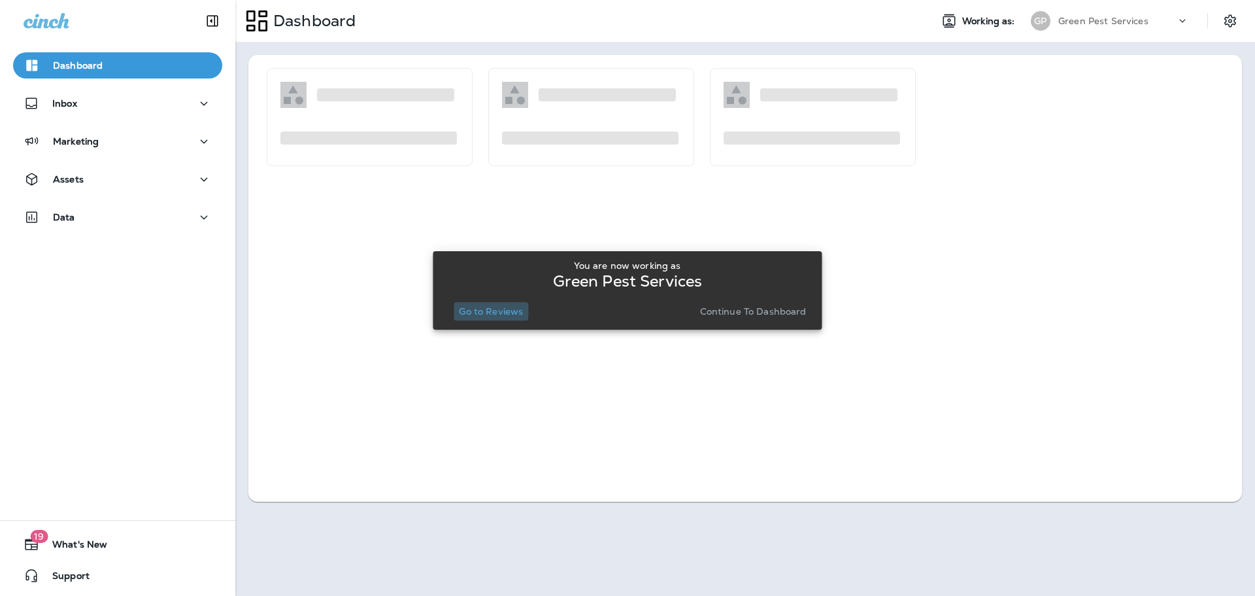
click at [484, 309] on p "Go to Reviews" at bounding box center [491, 311] width 64 height 10
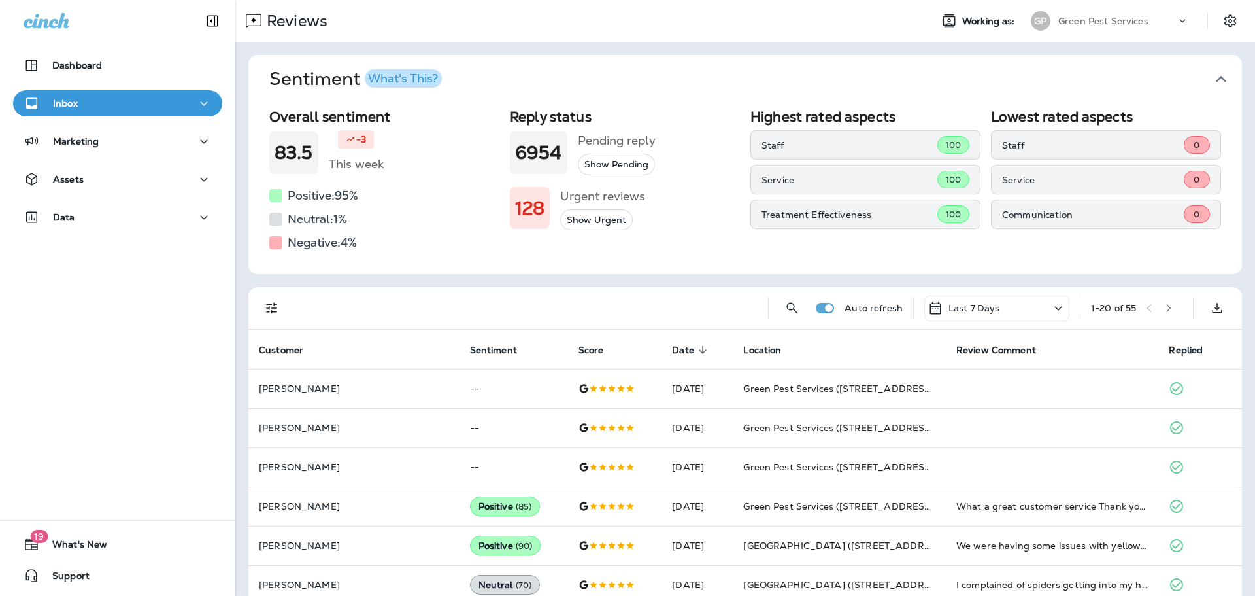
click at [1224, 79] on button "Sentiment What's This?" at bounding box center [756, 79] width 994 height 48
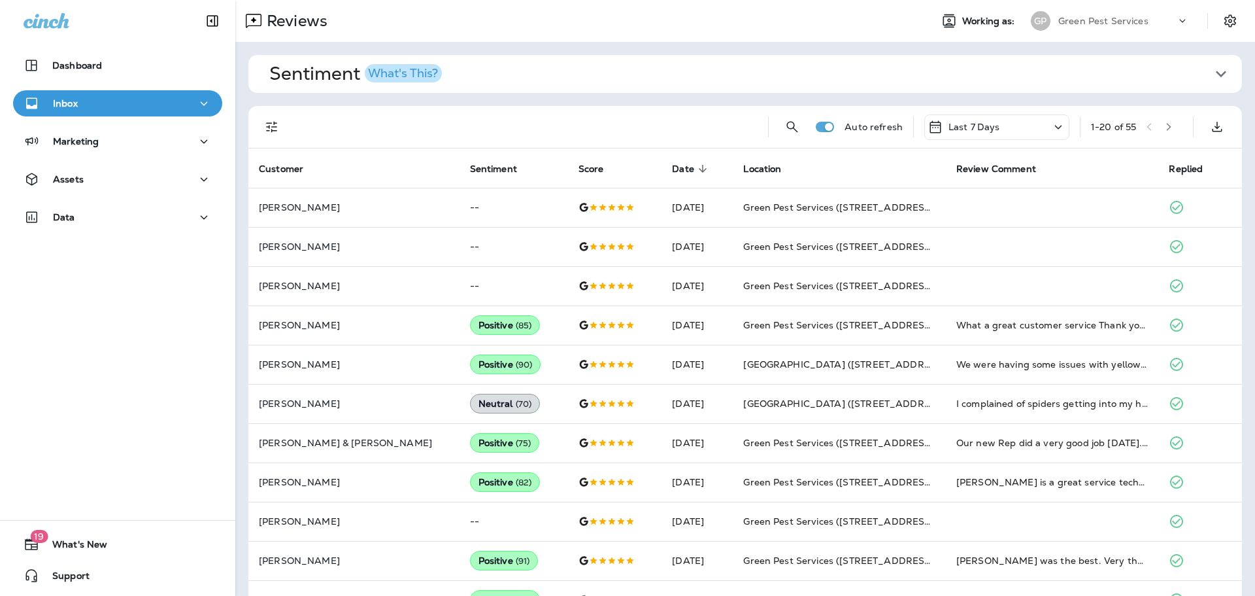
click at [279, 126] on icon "Filters" at bounding box center [272, 127] width 16 height 16
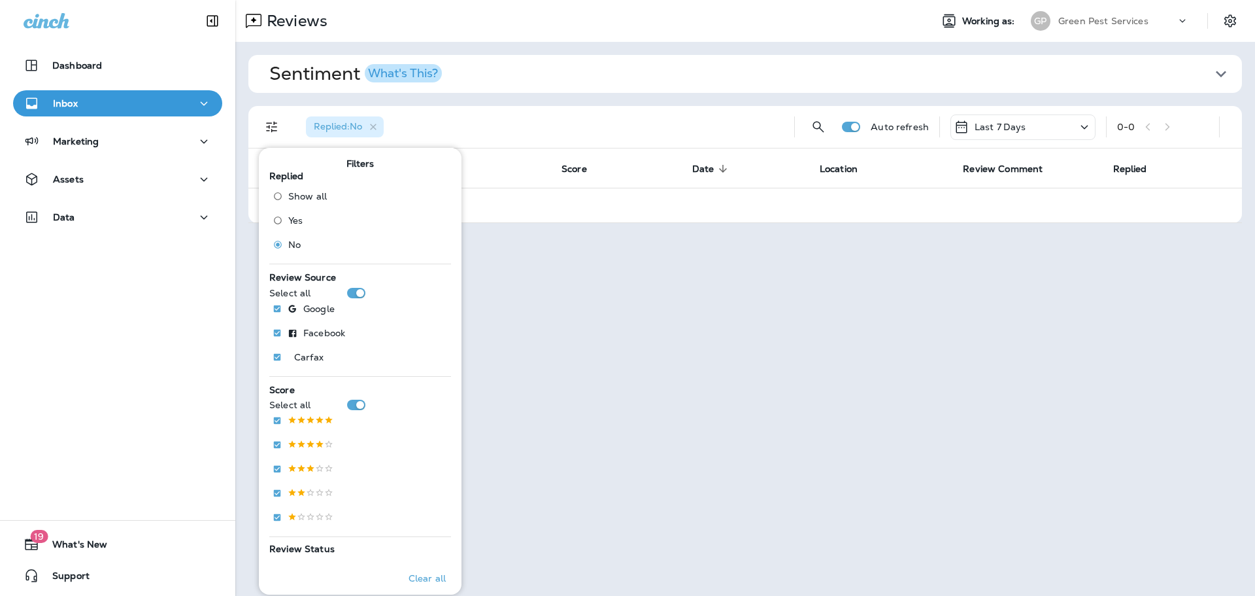
click at [1119, 34] on div "Reviews Working as: [PERSON_NAME] Pest Services" at bounding box center [745, 21] width 1020 height 42
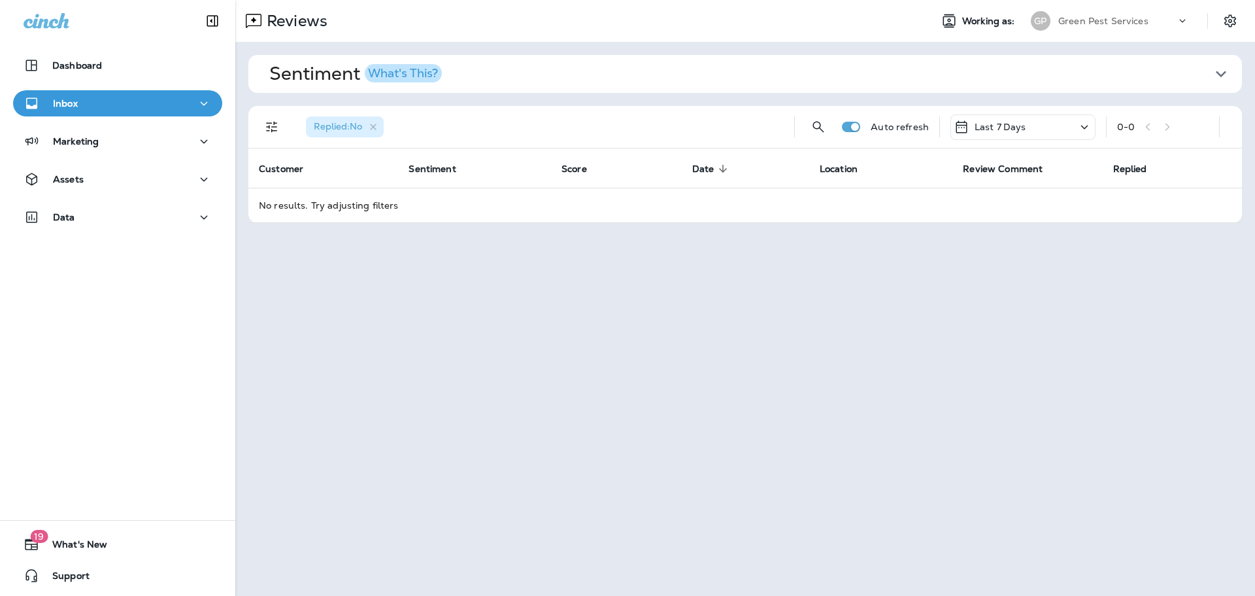
click at [1111, 22] on p "Green Pest Services" at bounding box center [1103, 21] width 90 height 10
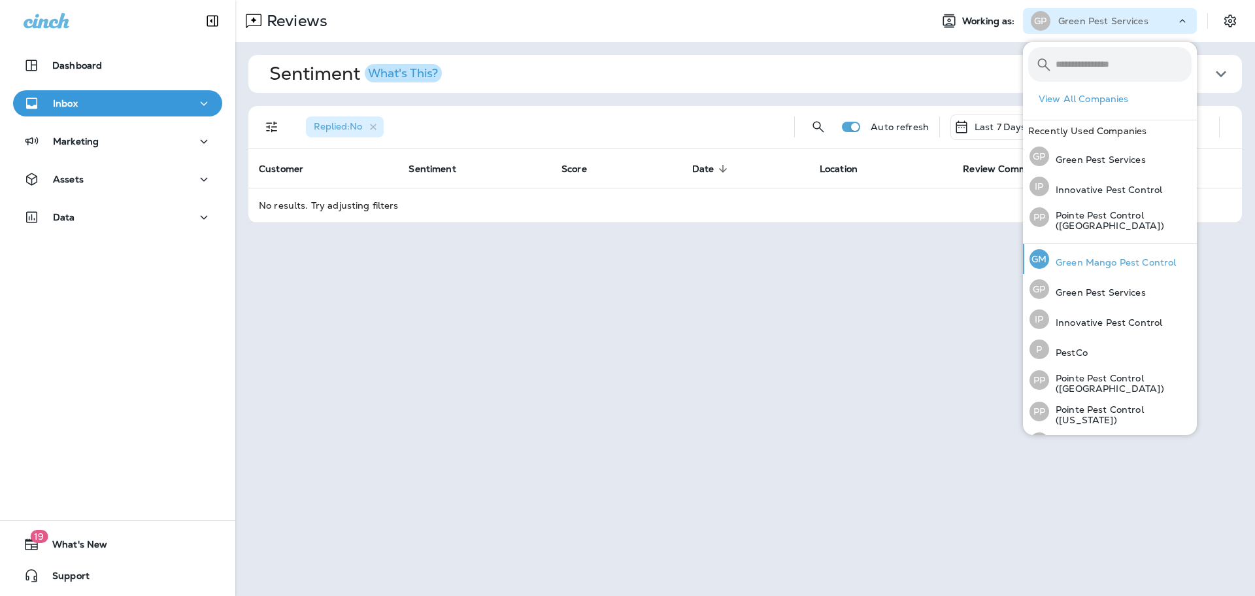
click at [1081, 260] on p "Green Mango Pest Control" at bounding box center [1112, 262] width 127 height 10
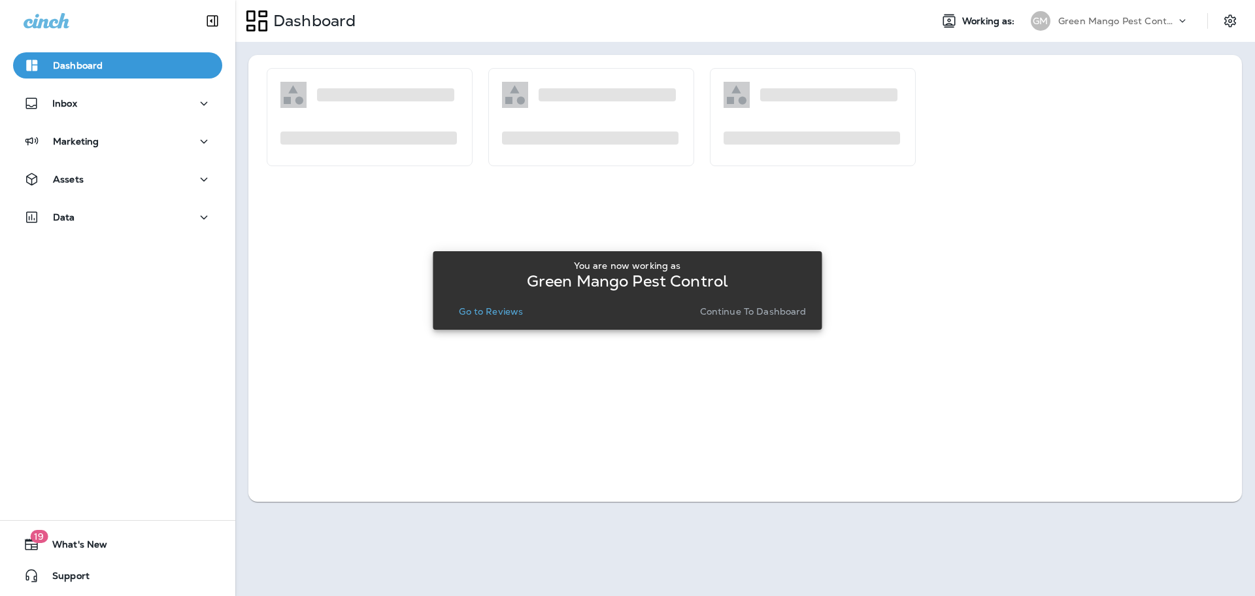
click at [509, 311] on p "Go to Reviews" at bounding box center [491, 311] width 64 height 10
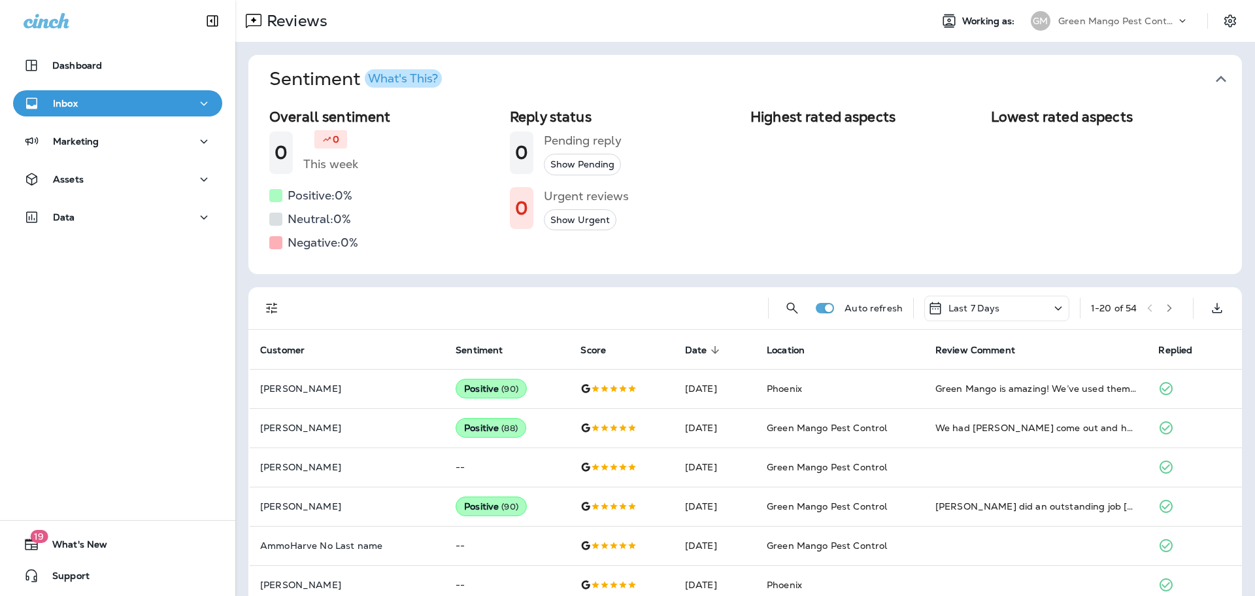
click at [1220, 80] on icon "button" at bounding box center [1221, 79] width 21 height 21
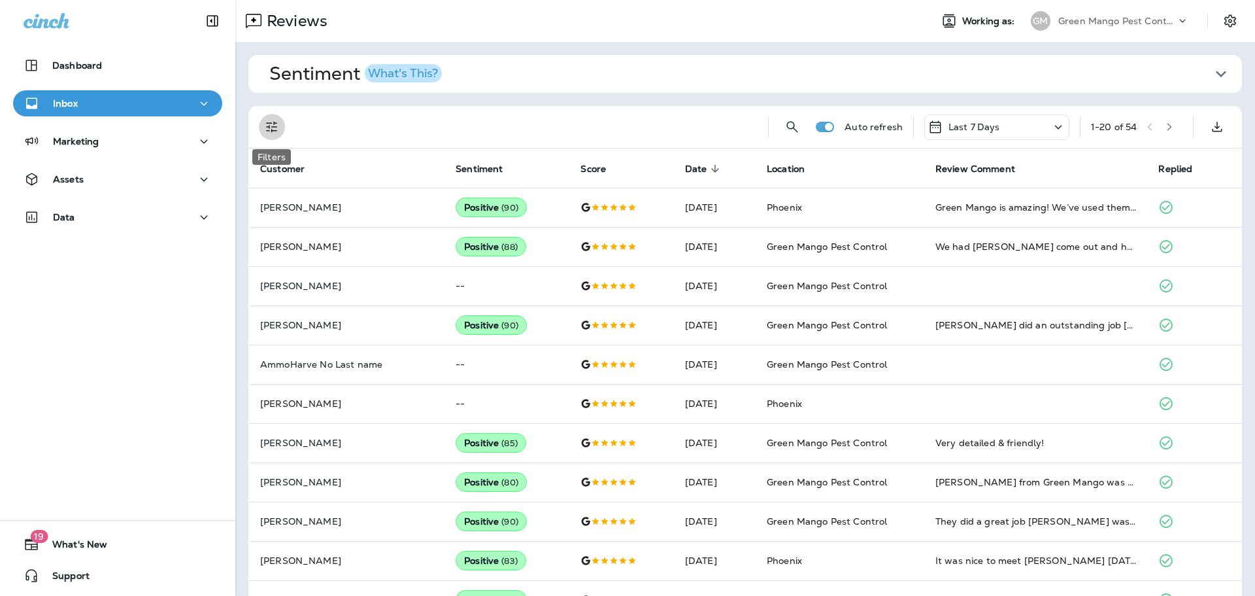
click at [271, 130] on icon "Filters" at bounding box center [271, 127] width 11 height 11
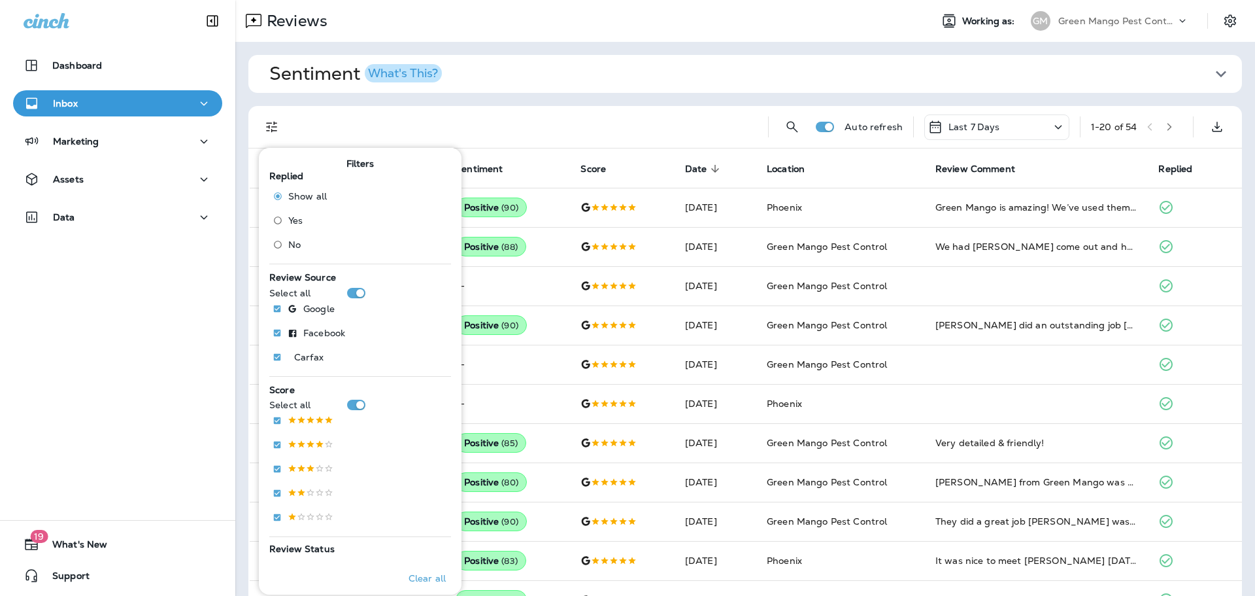
click at [288, 245] on span "No" at bounding box center [294, 244] width 12 height 10
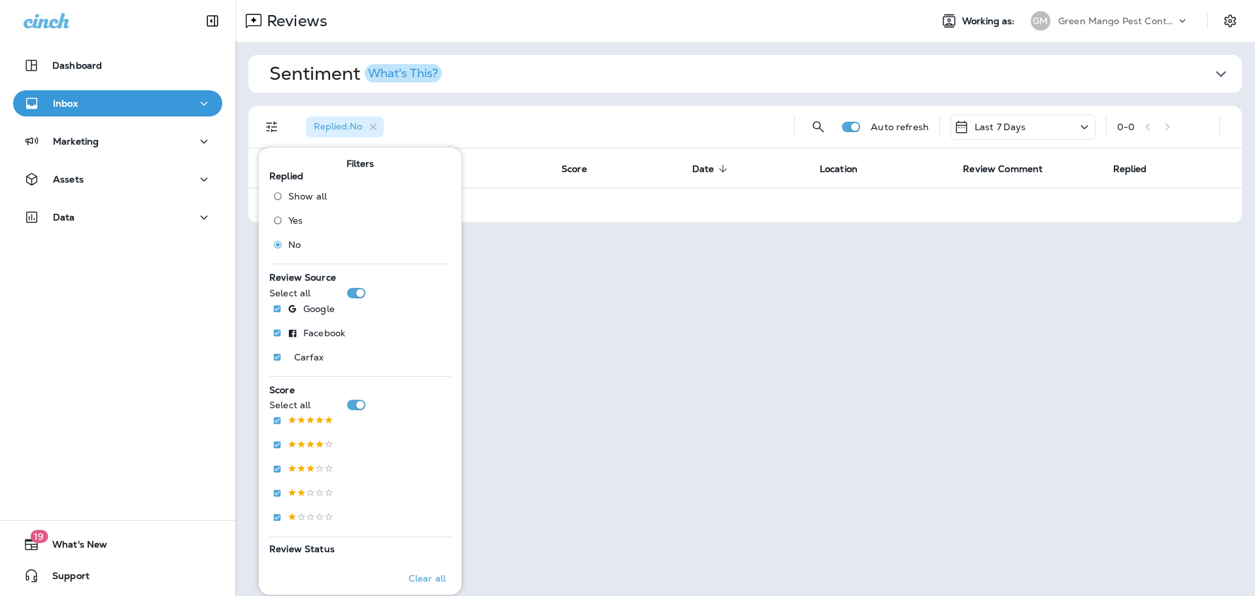
click at [1141, 24] on p "Green Mango Pest Control" at bounding box center [1117, 21] width 118 height 10
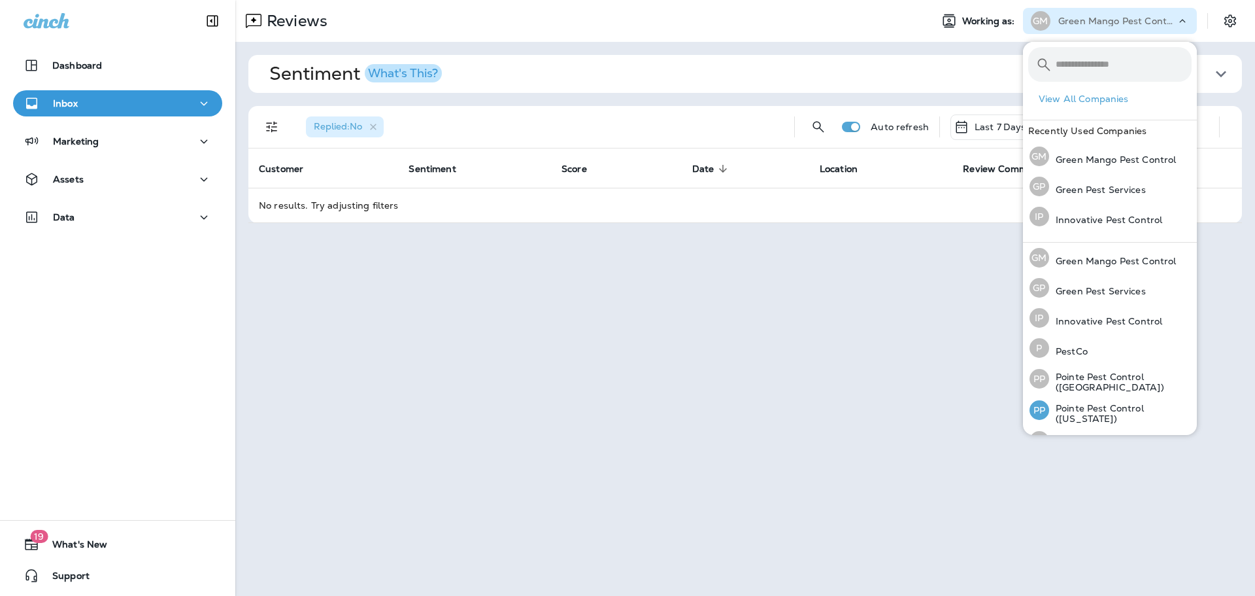
scroll to position [56, 0]
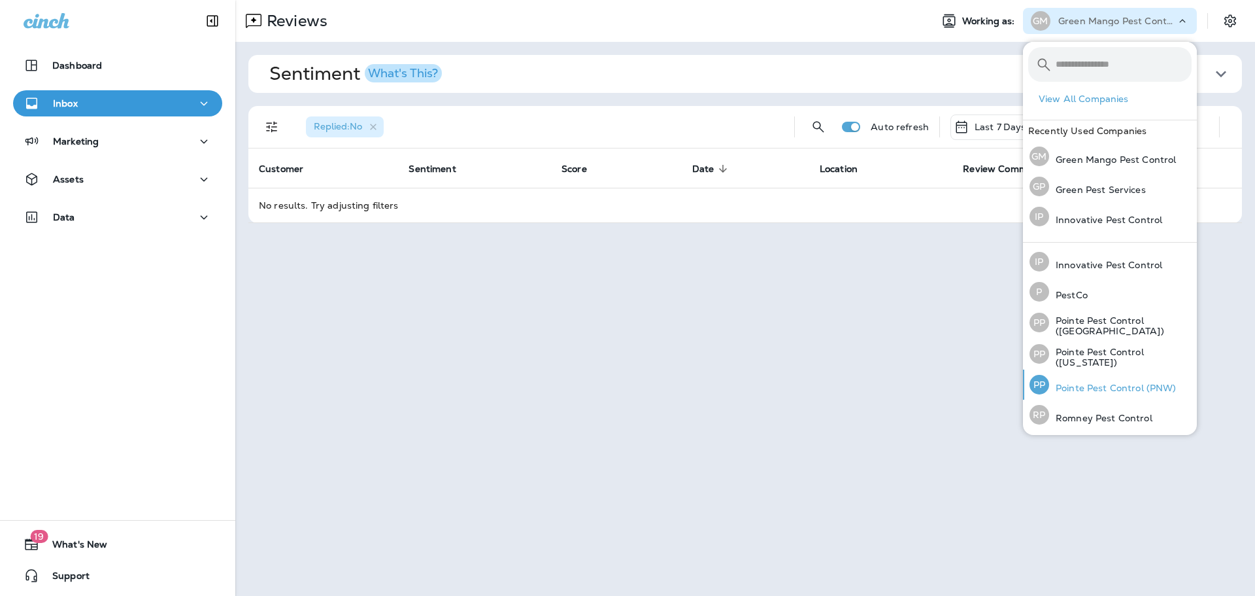
click at [1090, 390] on p "Pointe Pest Control (PNW)" at bounding box center [1112, 387] width 127 height 10
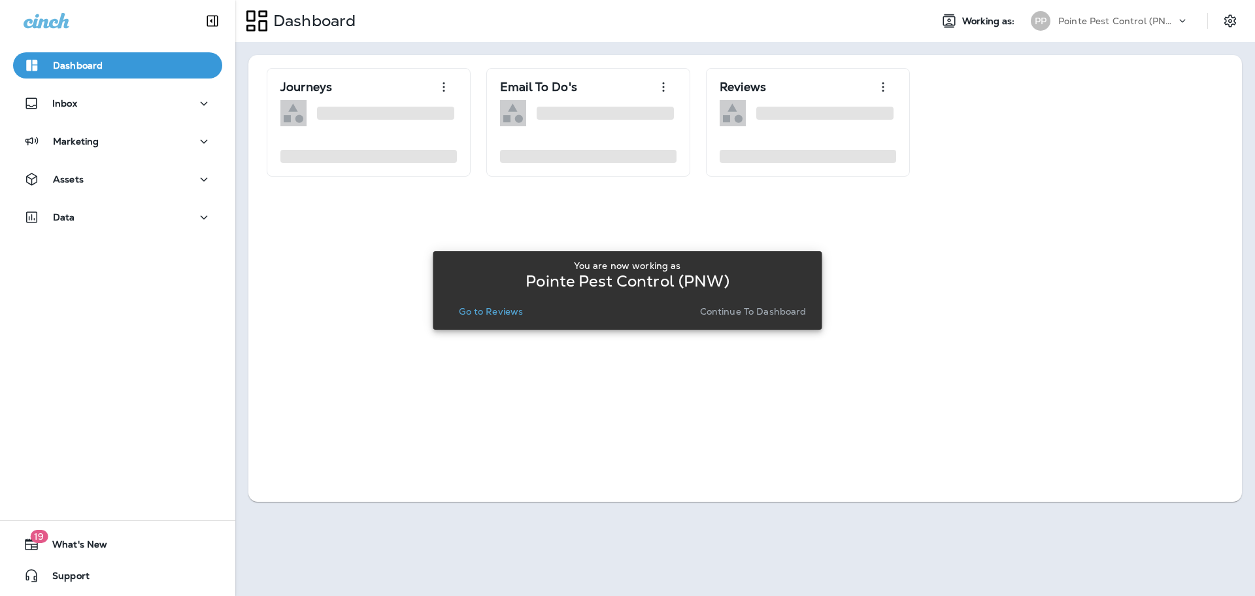
click at [491, 315] on p "Go to Reviews" at bounding box center [491, 311] width 64 height 10
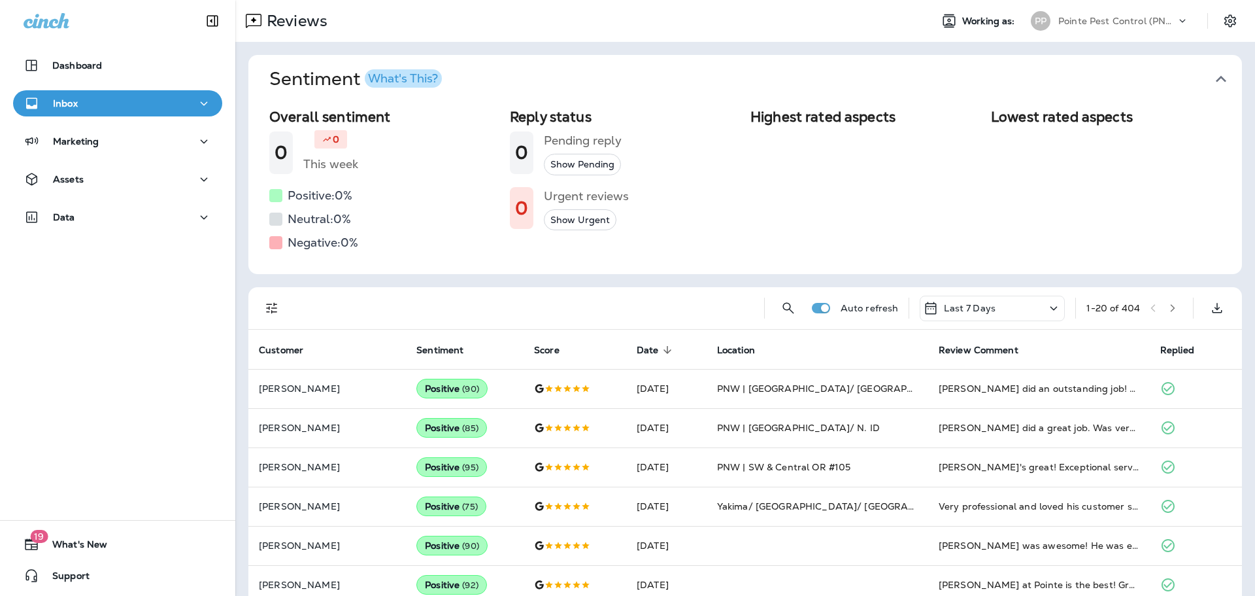
click at [1215, 76] on icon "button" at bounding box center [1221, 79] width 21 height 21
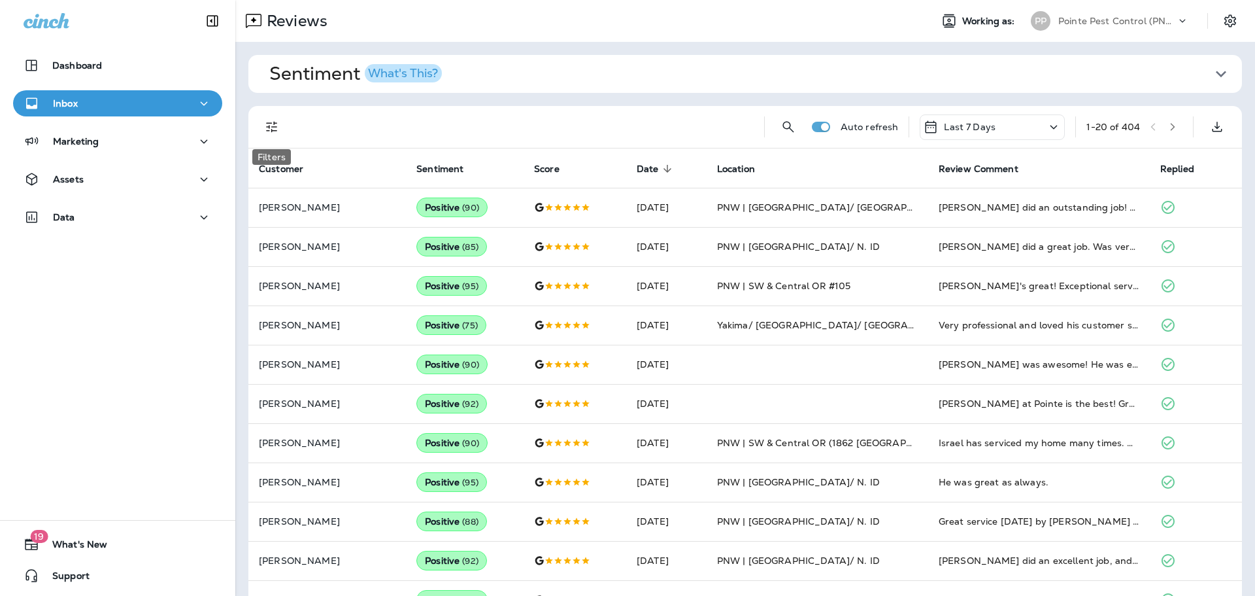
click at [279, 127] on icon "Filters" at bounding box center [272, 127] width 16 height 16
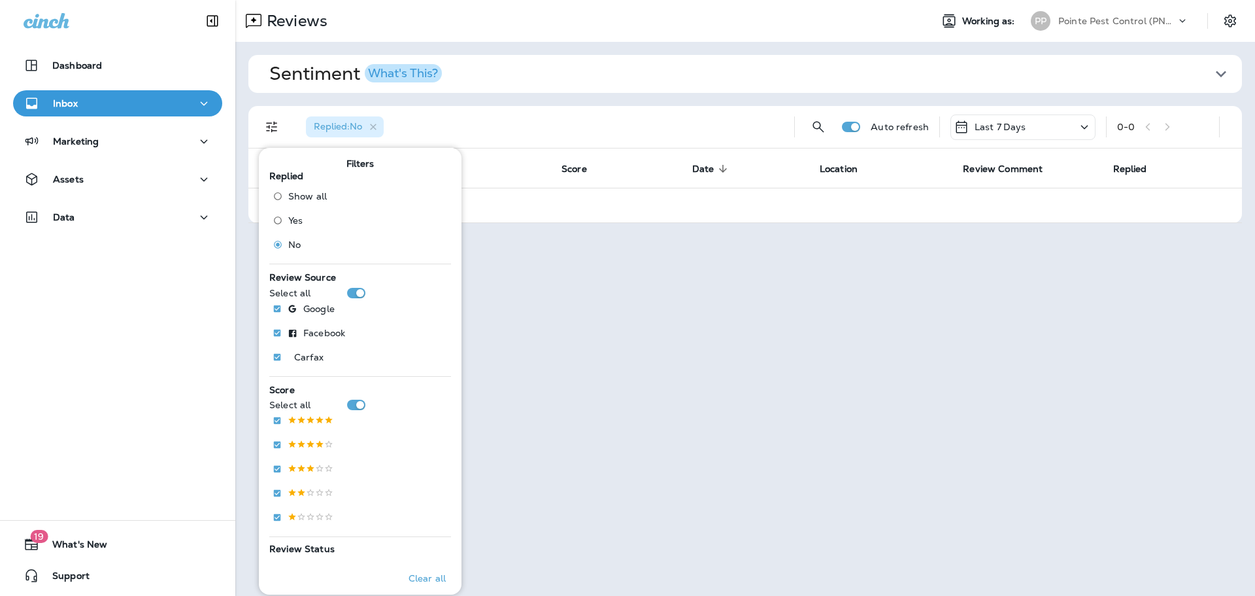
click at [624, 144] on div "Replied : No" at bounding box center [539, 127] width 488 height 42
